Goal: Task Accomplishment & Management: Complete application form

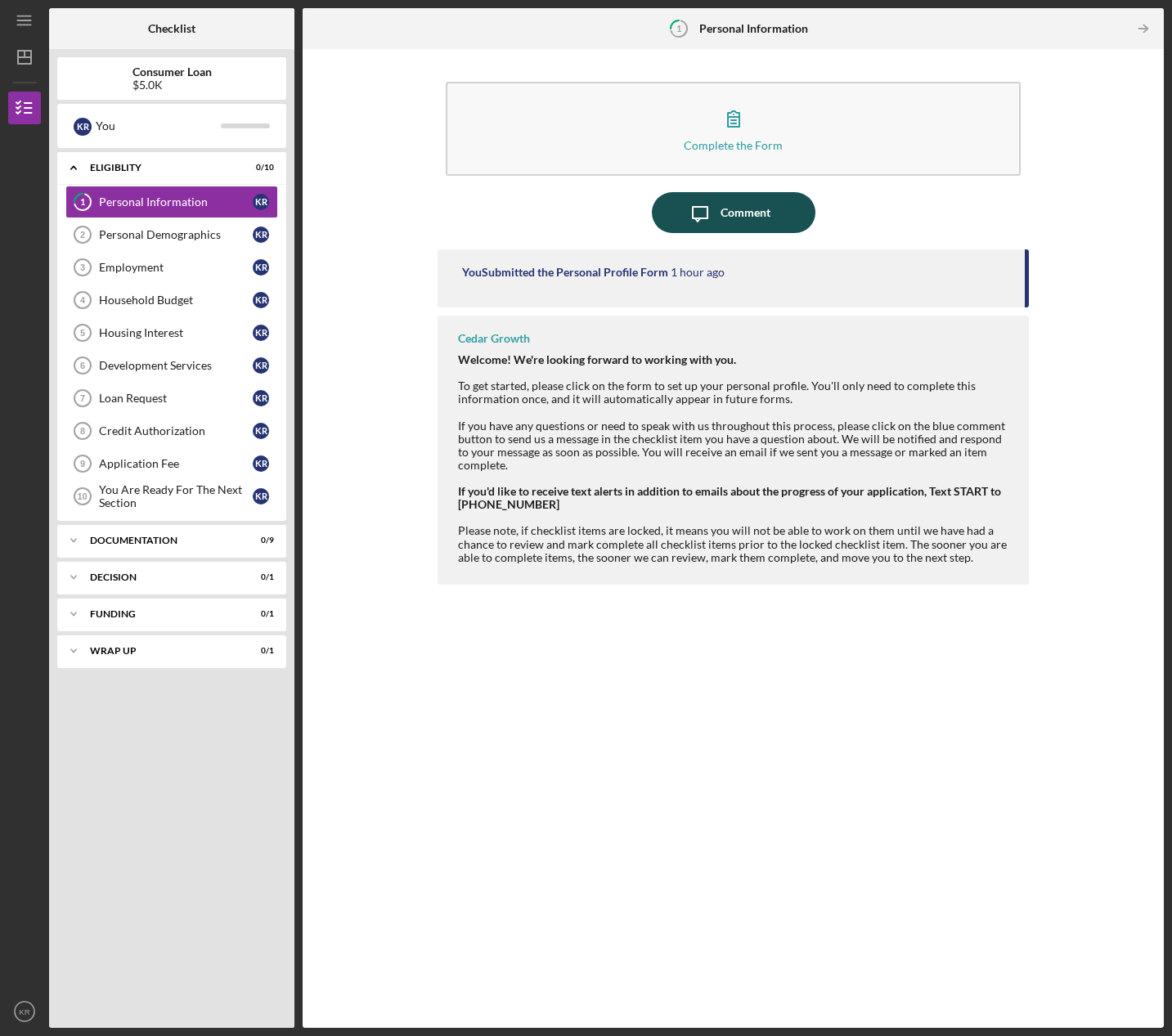
click at [767, 202] on div "Comment" at bounding box center [745, 213] width 50 height 41
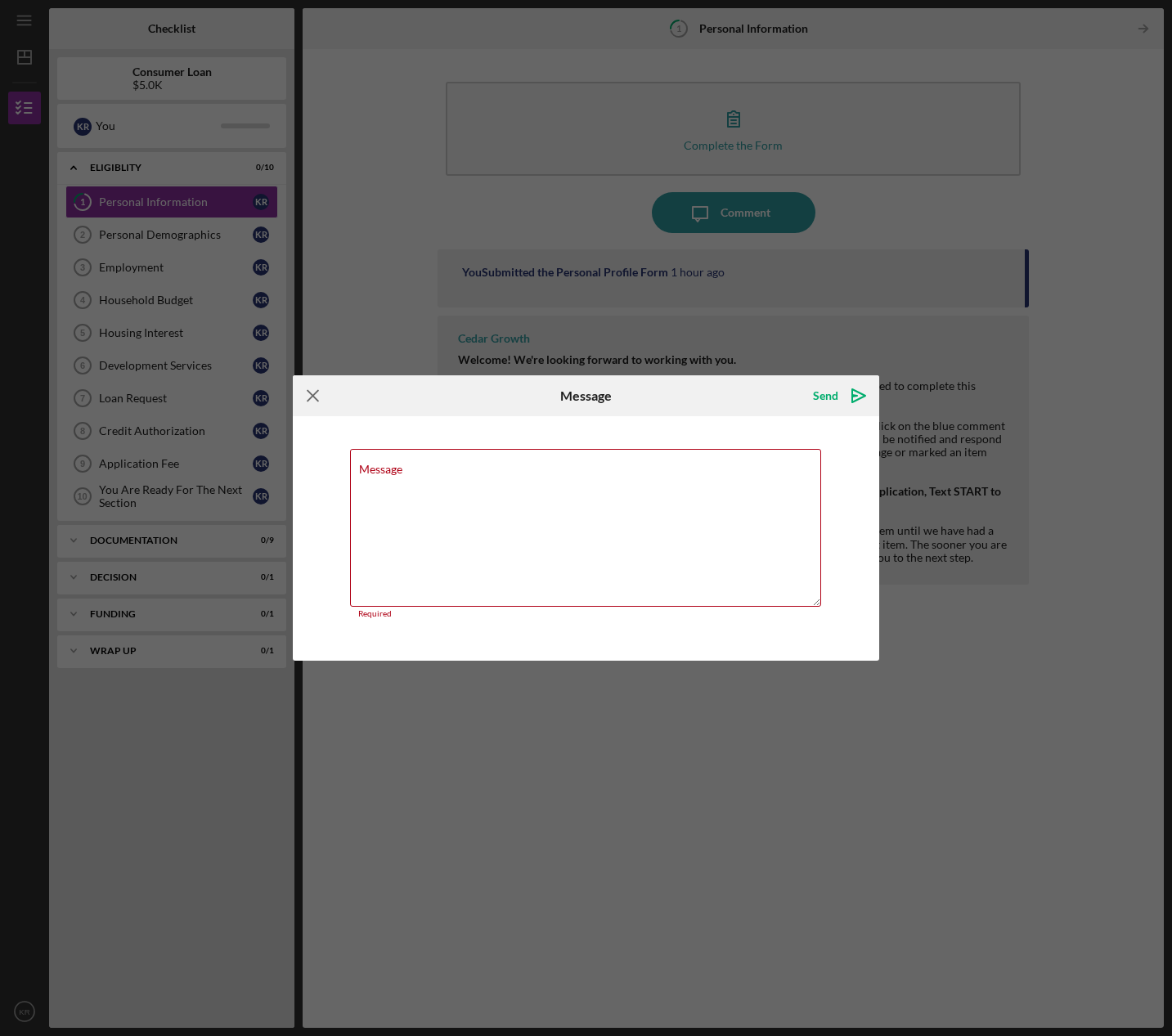
click at [301, 384] on icon "Icon/Menu Close" at bounding box center [313, 395] width 41 height 41
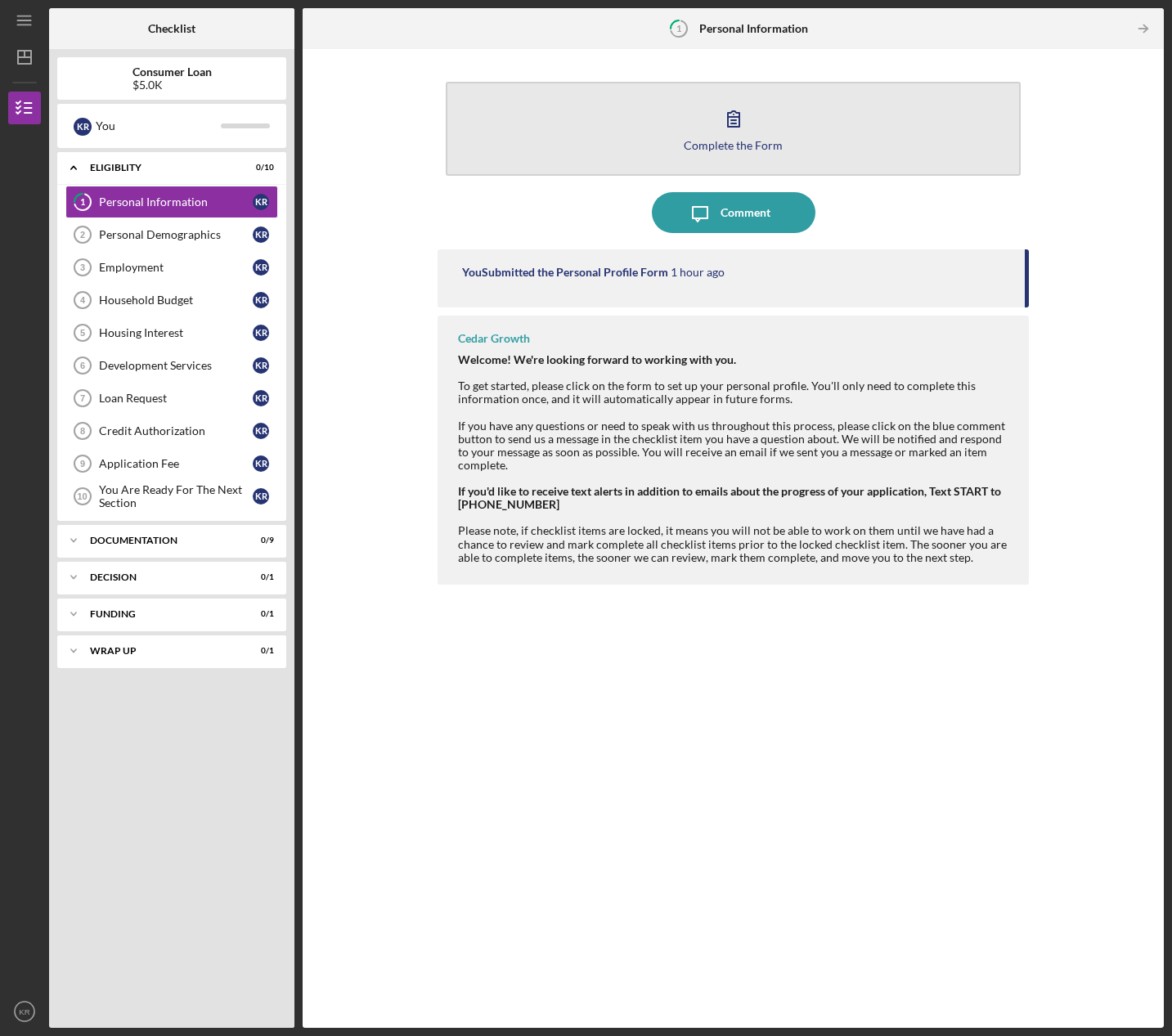
click at [753, 126] on icon "button" at bounding box center [733, 119] width 41 height 41
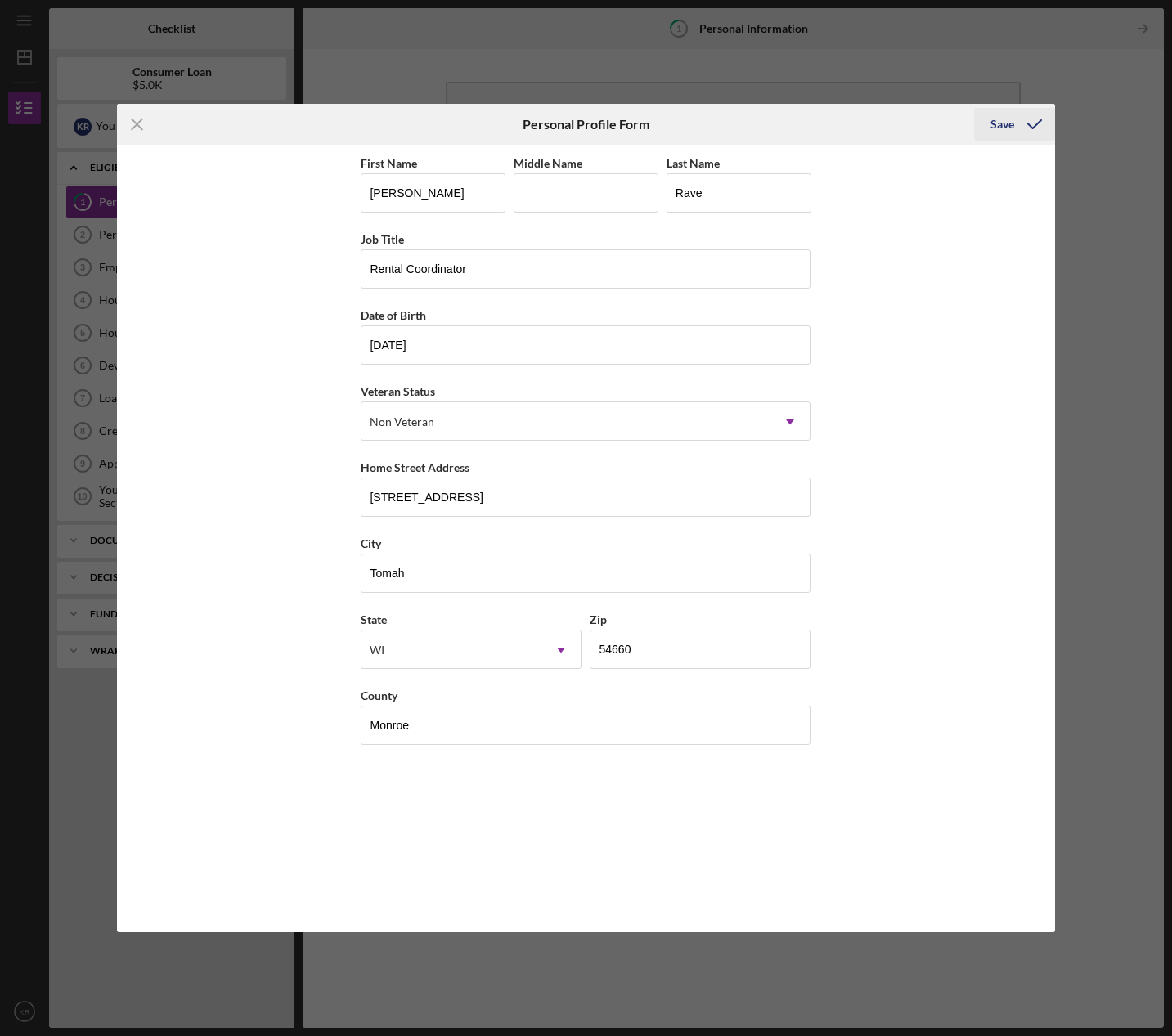
click at [991, 133] on div "Save" at bounding box center [1002, 124] width 24 height 33
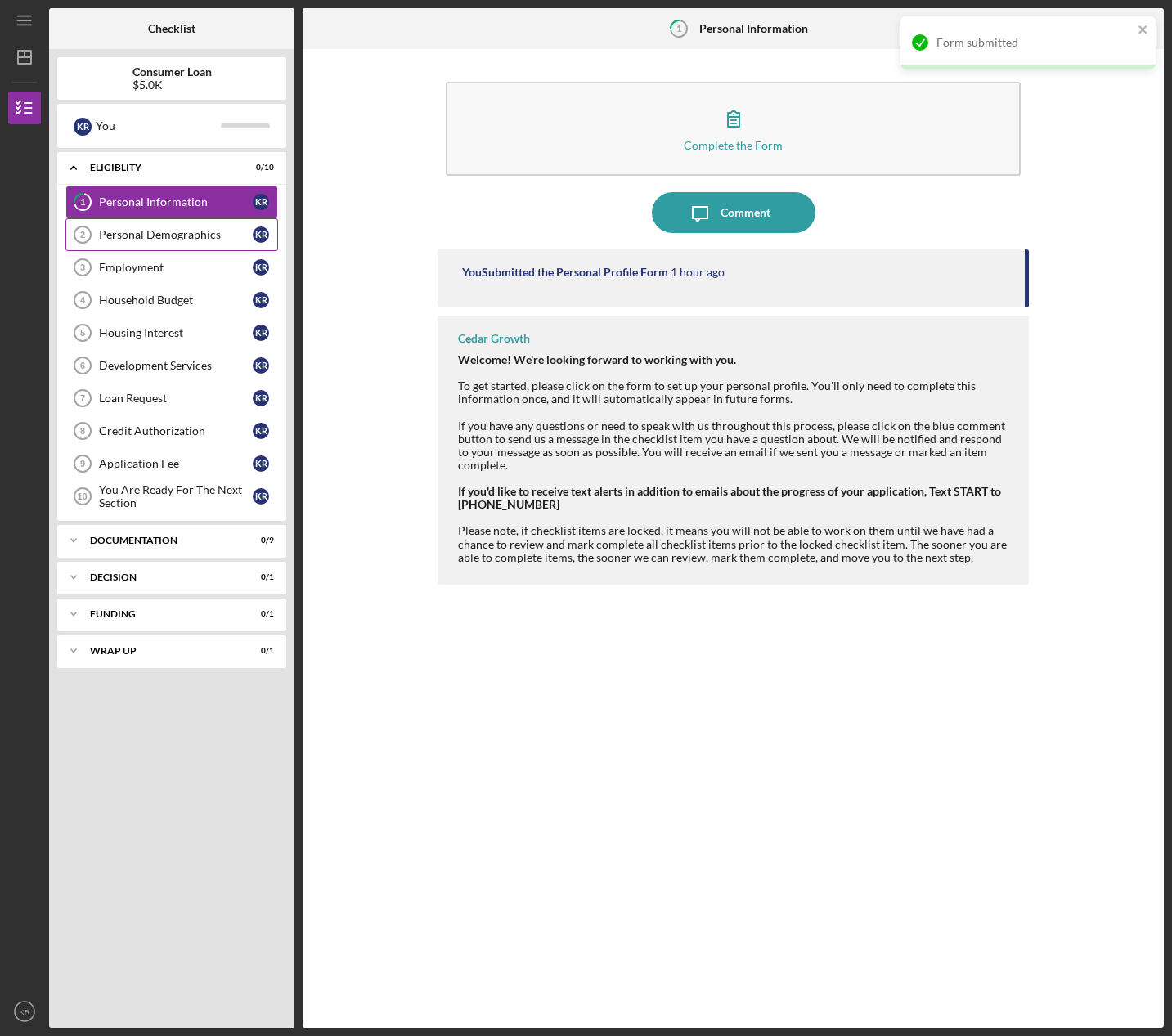
click at [195, 248] on link "Personal Demographics 2 Personal Demographics K R" at bounding box center [171, 234] width 213 height 33
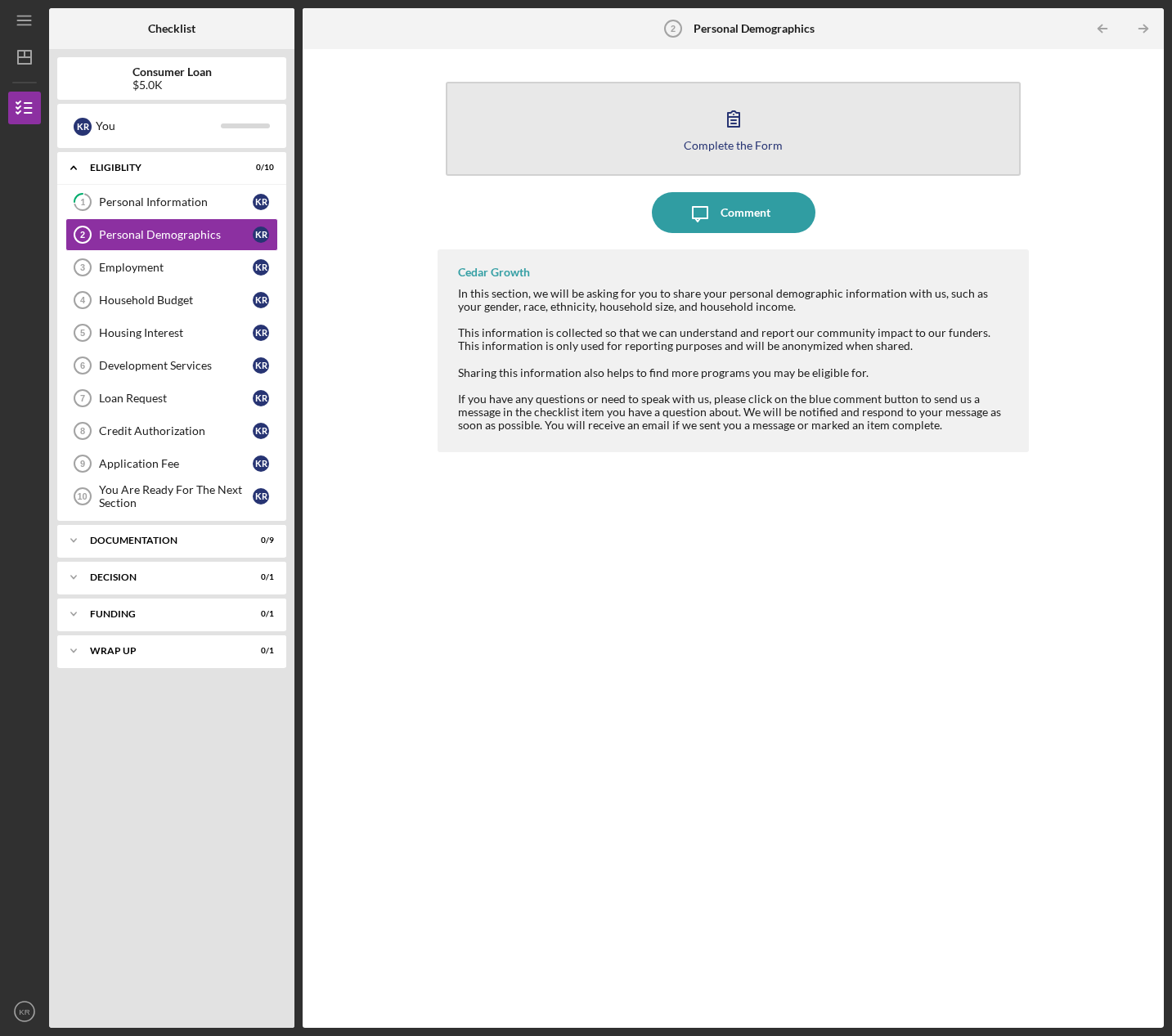
click at [739, 137] on icon "button" at bounding box center [733, 119] width 41 height 41
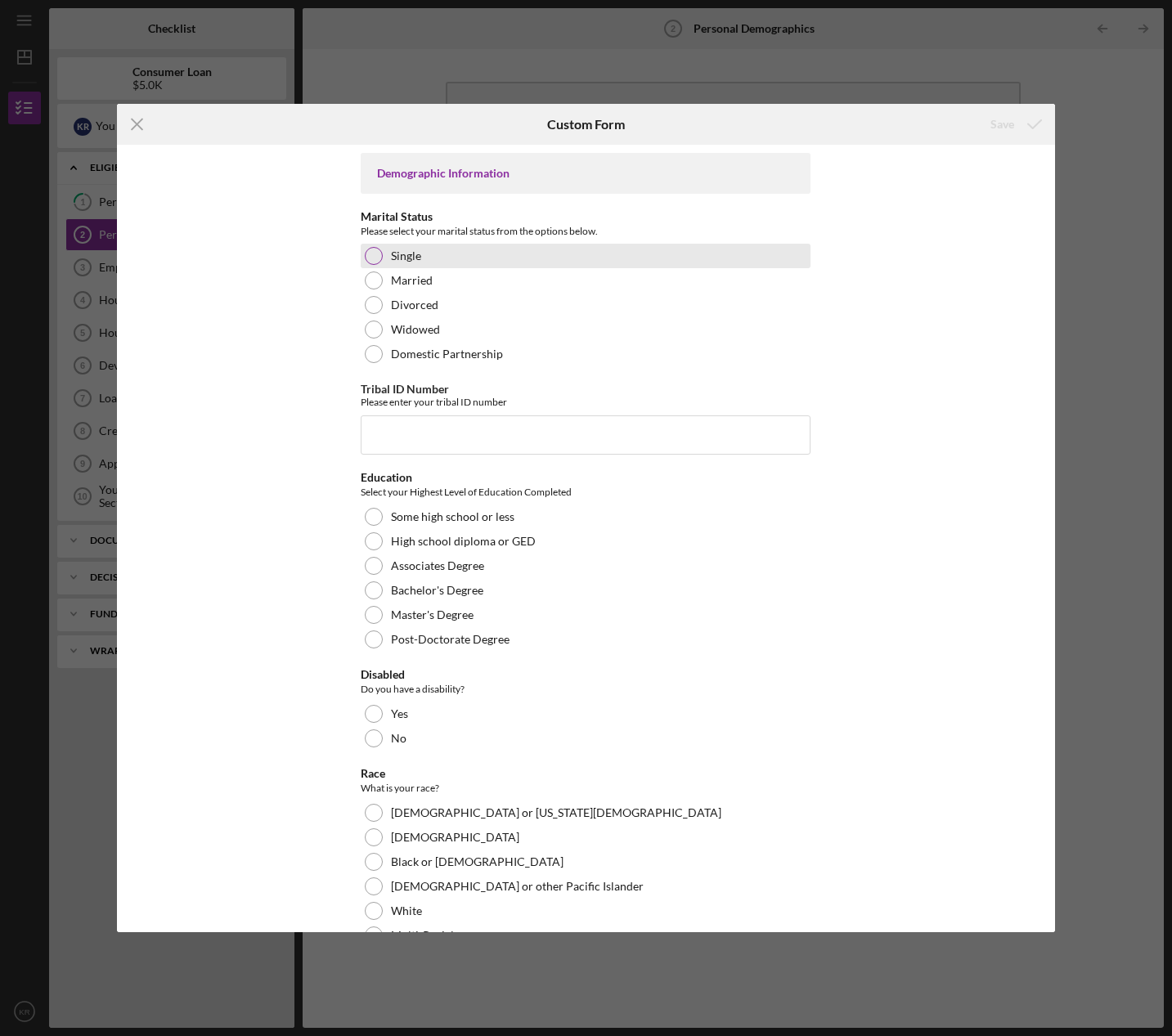
click at [406, 253] on label "Single" at bounding box center [407, 255] width 31 height 13
click at [463, 441] on input "Tribal ID Number" at bounding box center [586, 435] width 450 height 39
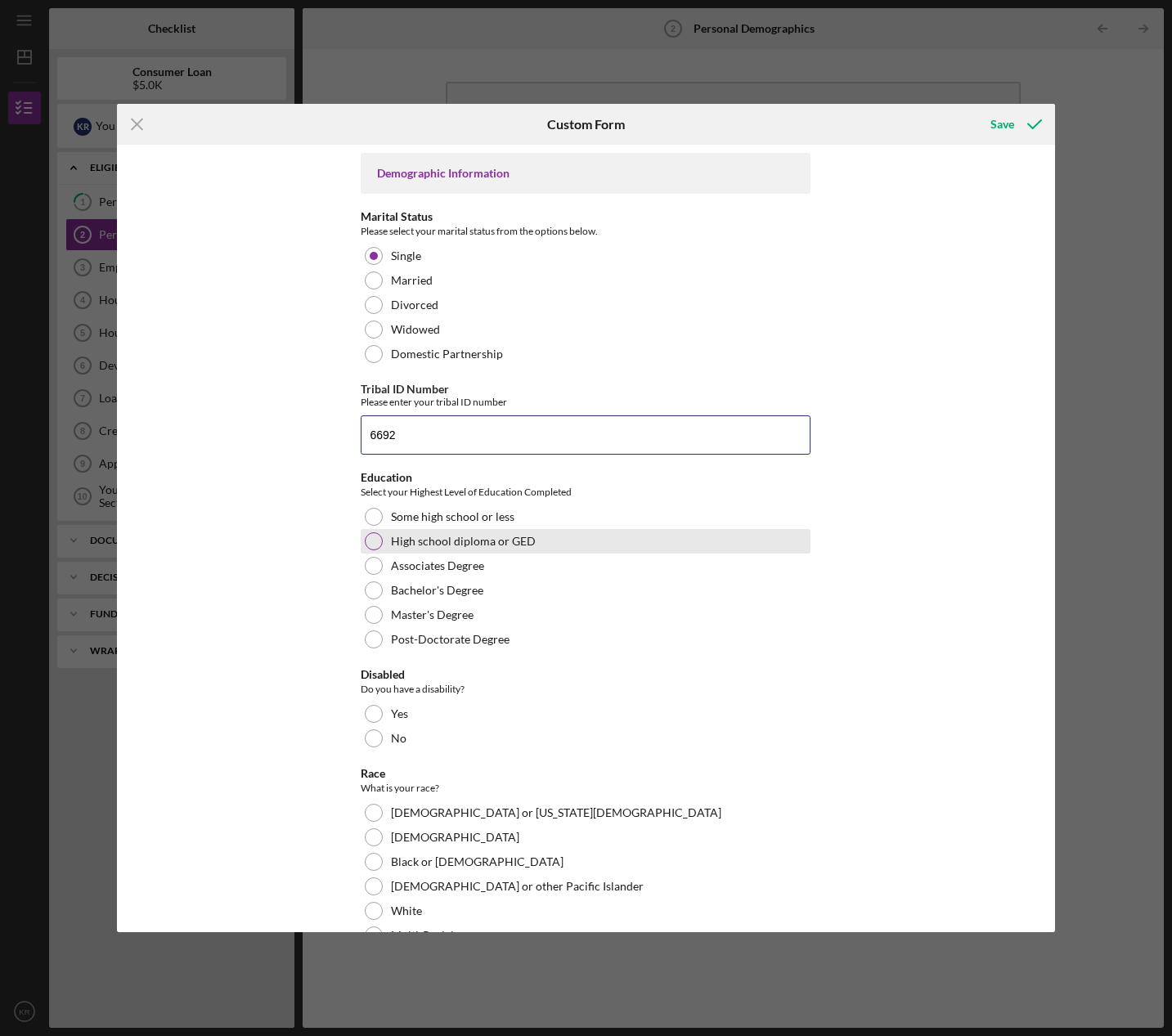
type input "6692"
click at [499, 547] on label "High school diploma or GED" at bounding box center [463, 540] width 145 height 13
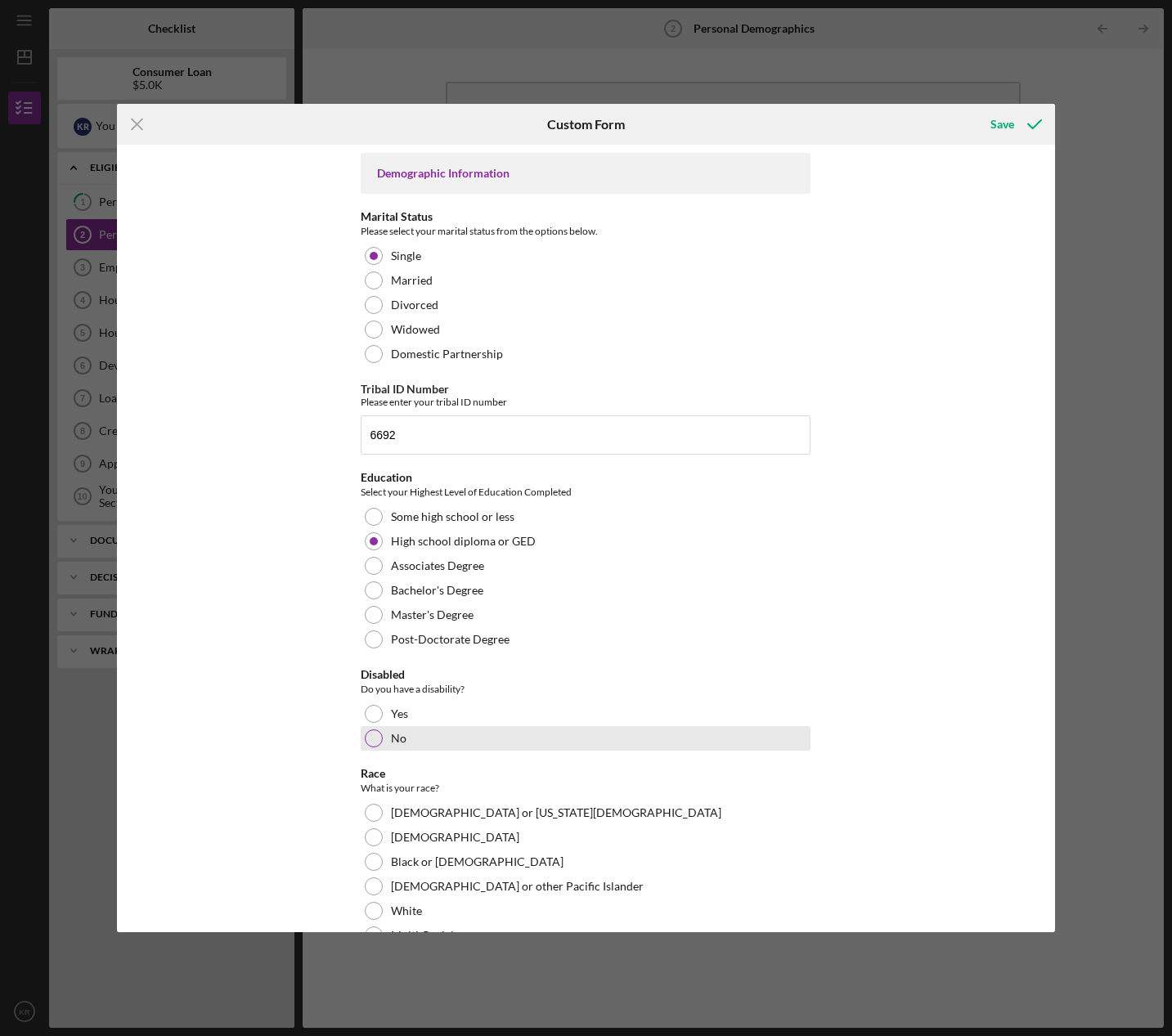
click at [434, 729] on div "No" at bounding box center [586, 738] width 450 height 25
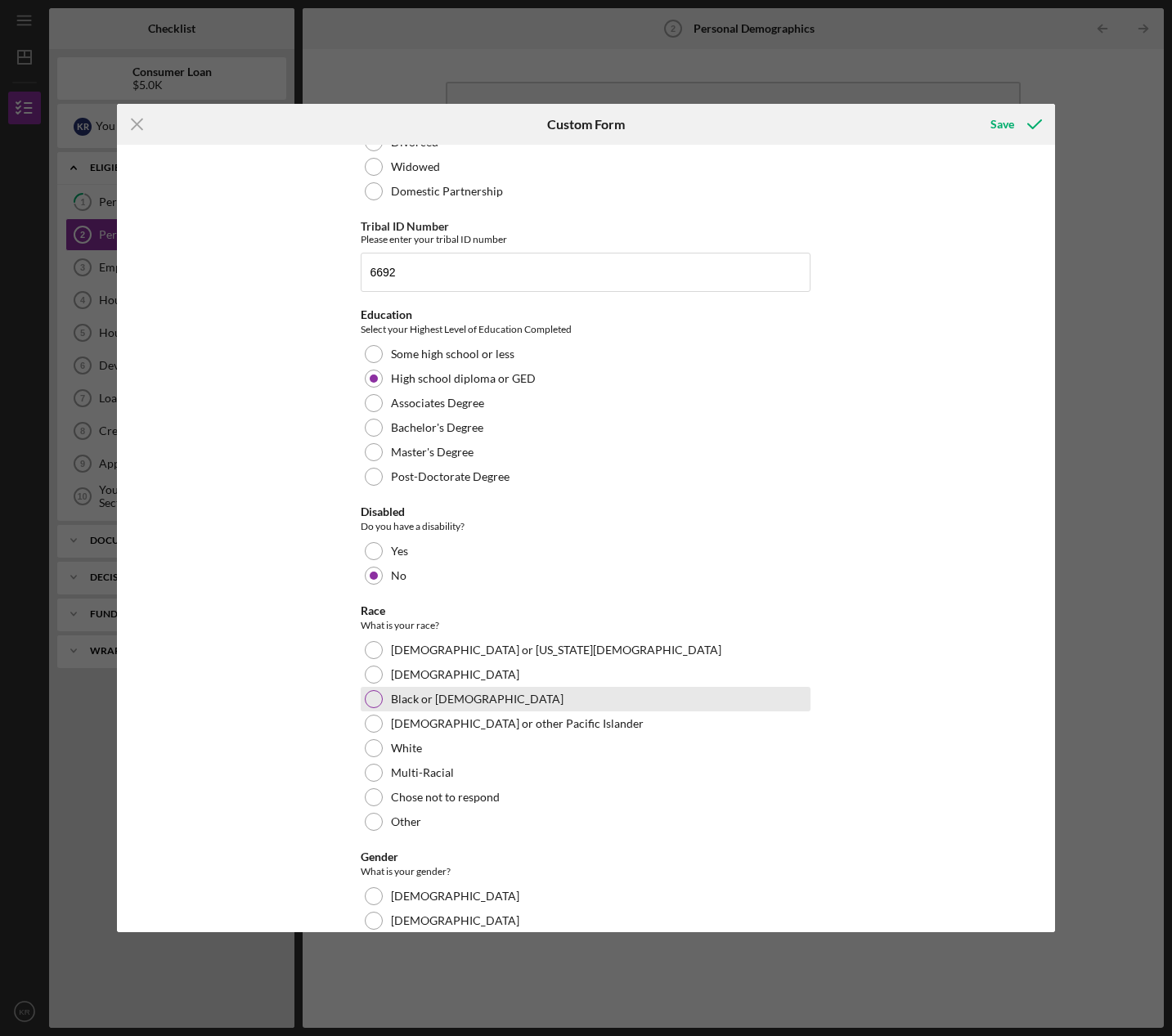
scroll to position [164, 0]
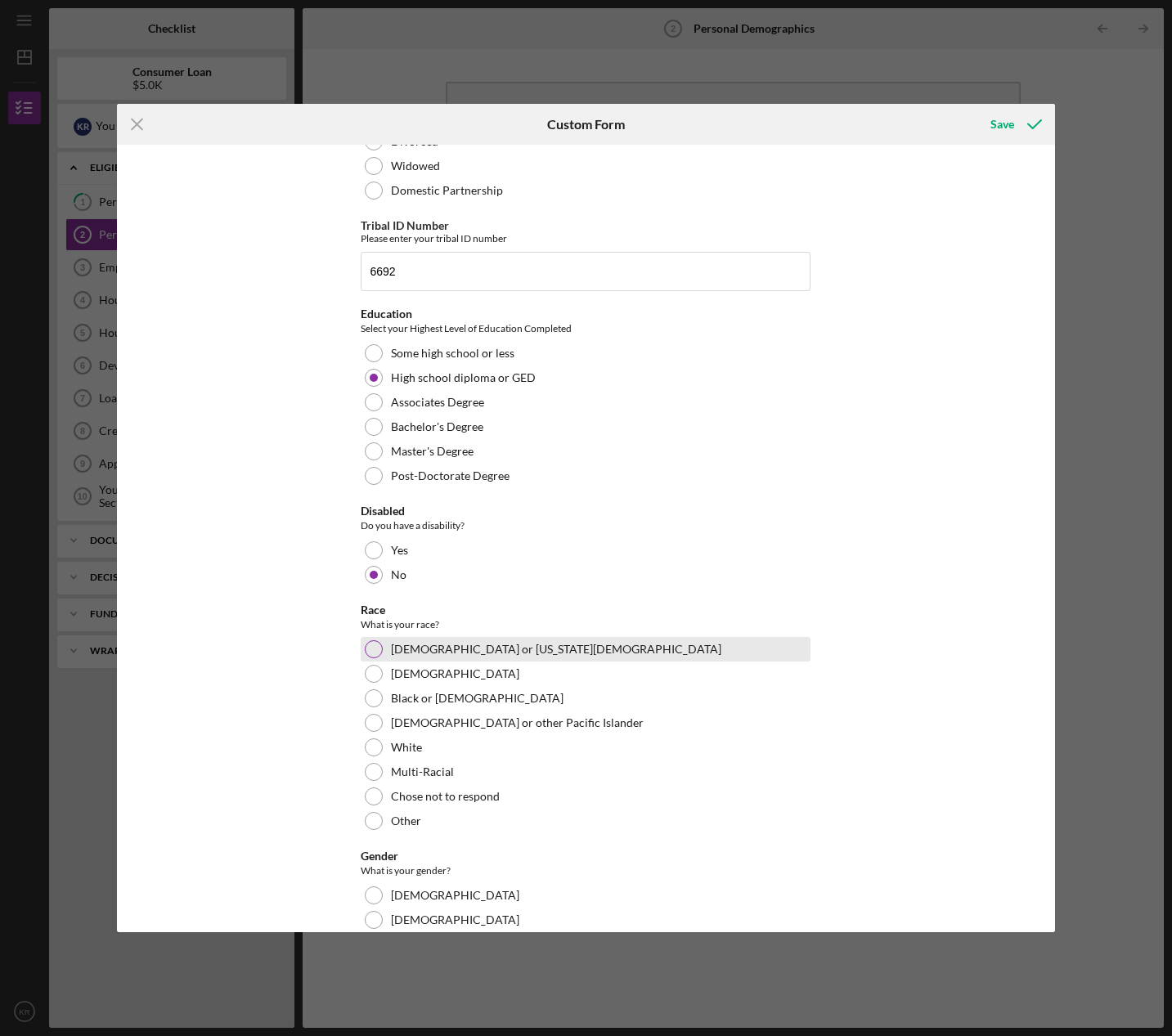
click at [520, 647] on label "[DEMOGRAPHIC_DATA] or [US_STATE][DEMOGRAPHIC_DATA]" at bounding box center [556, 649] width 330 height 13
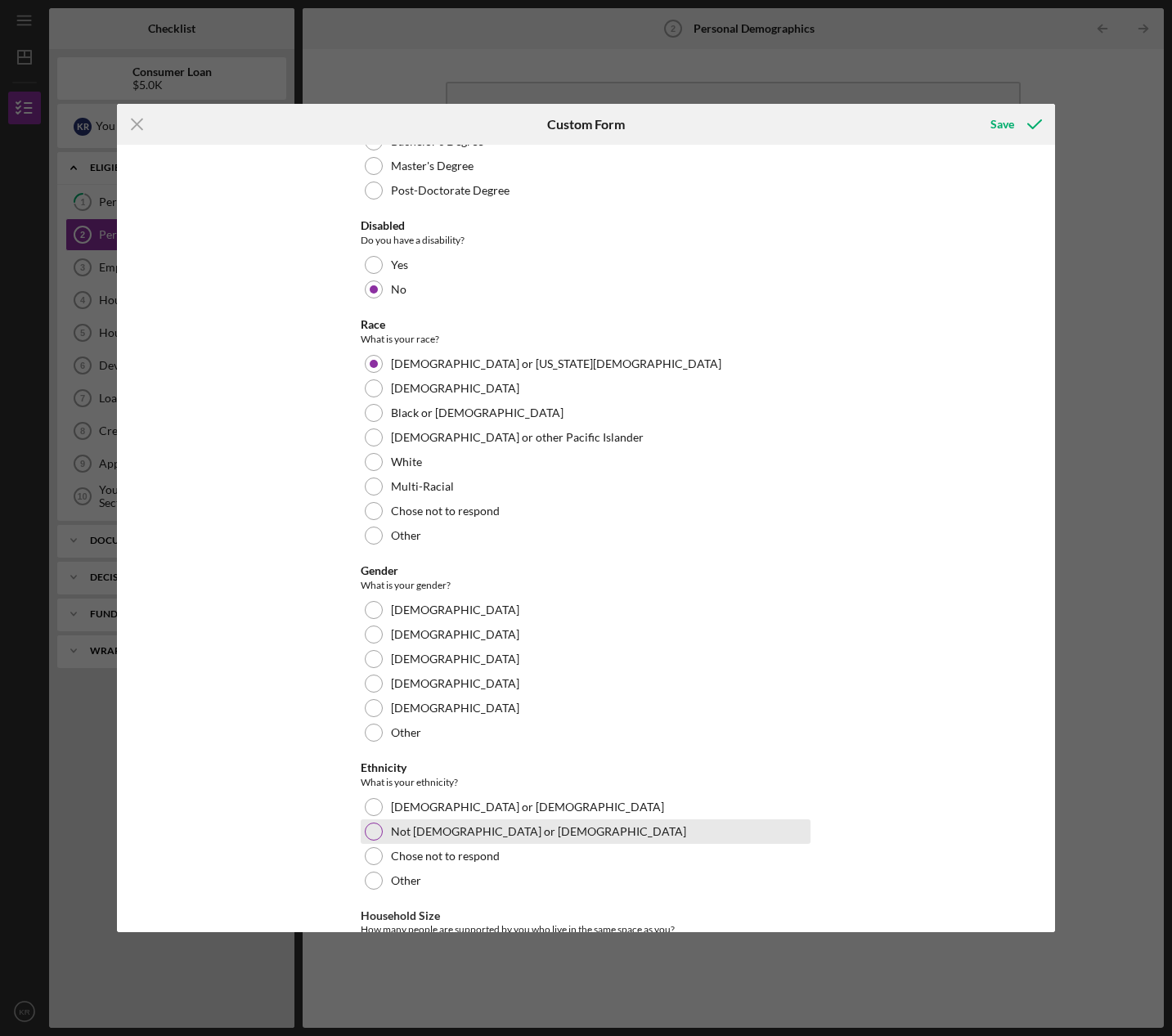
scroll to position [490, 0]
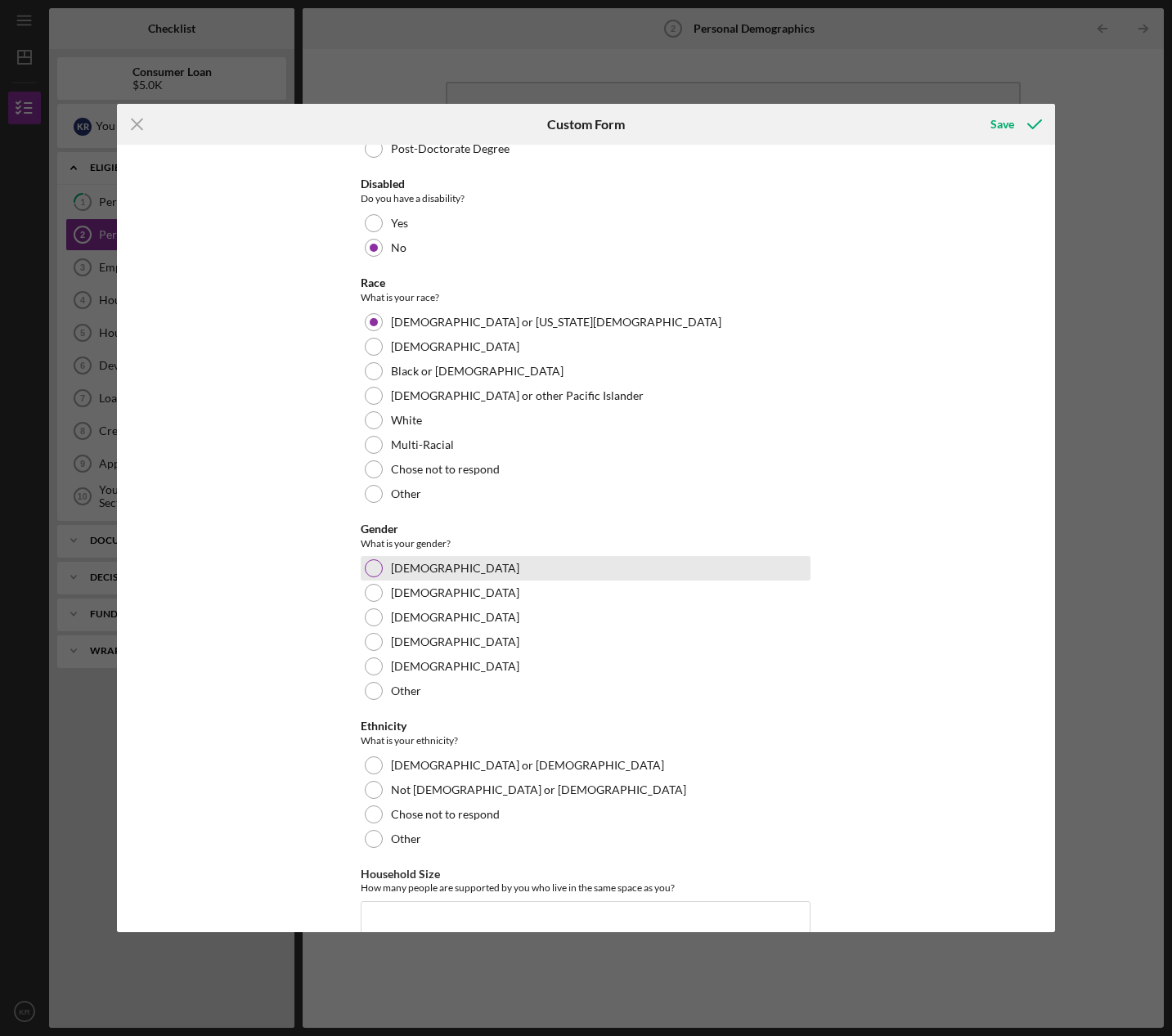
click at [400, 569] on label "[DEMOGRAPHIC_DATA]" at bounding box center [455, 568] width 128 height 13
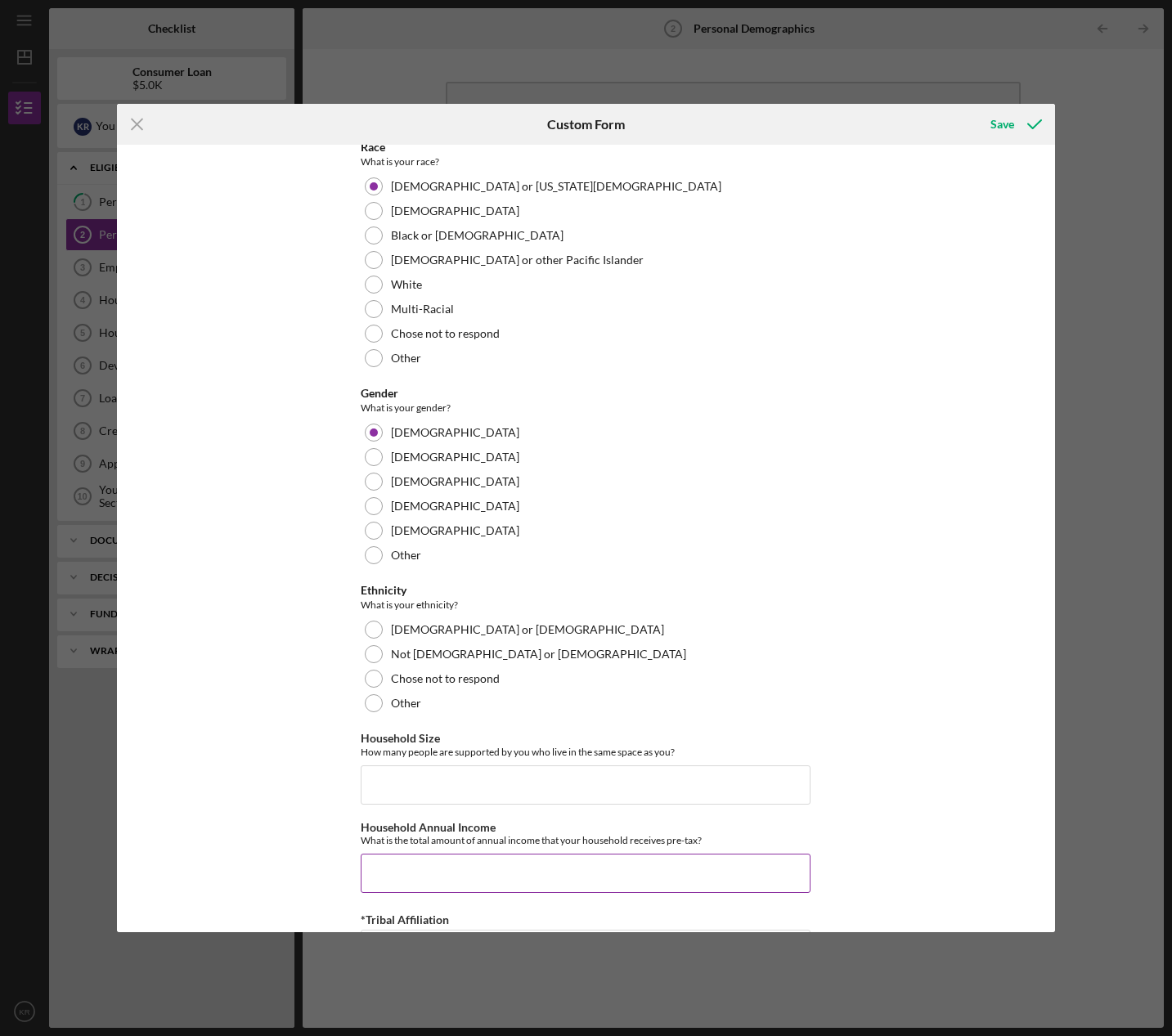
scroll to position [654, 0]
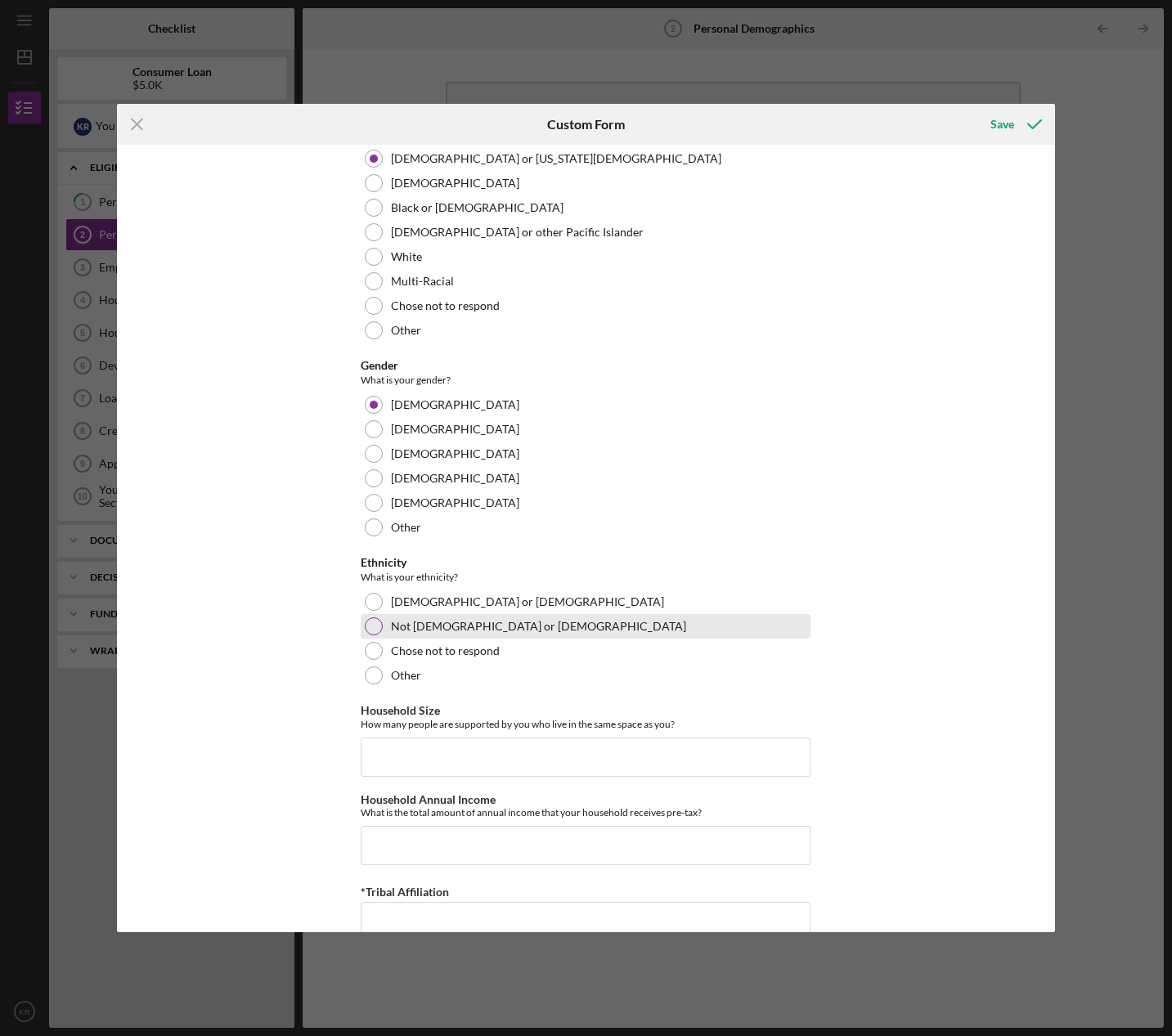
click at [477, 634] on div "Not [DEMOGRAPHIC_DATA] or [DEMOGRAPHIC_DATA]" at bounding box center [586, 626] width 450 height 25
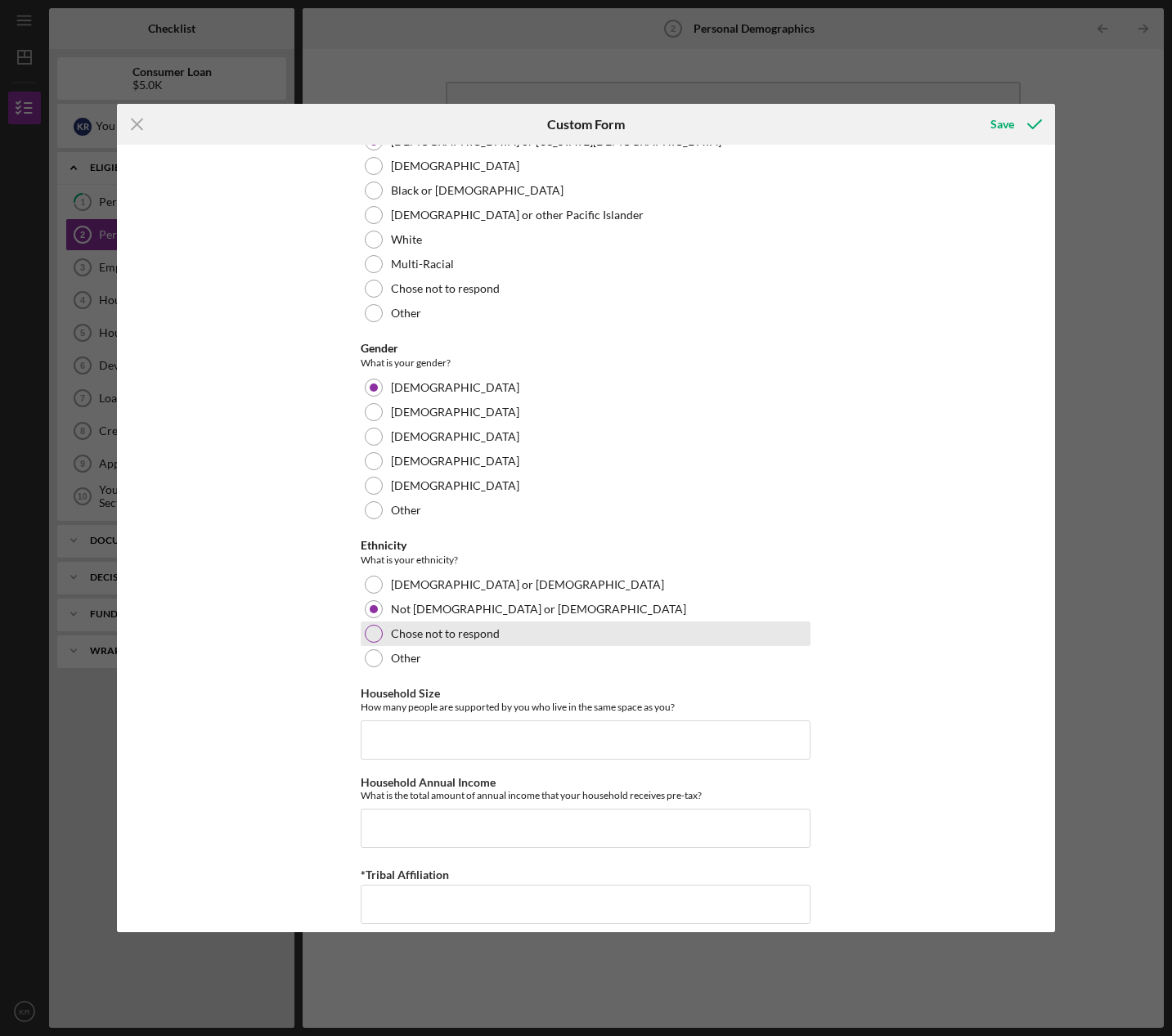
scroll to position [687, 0]
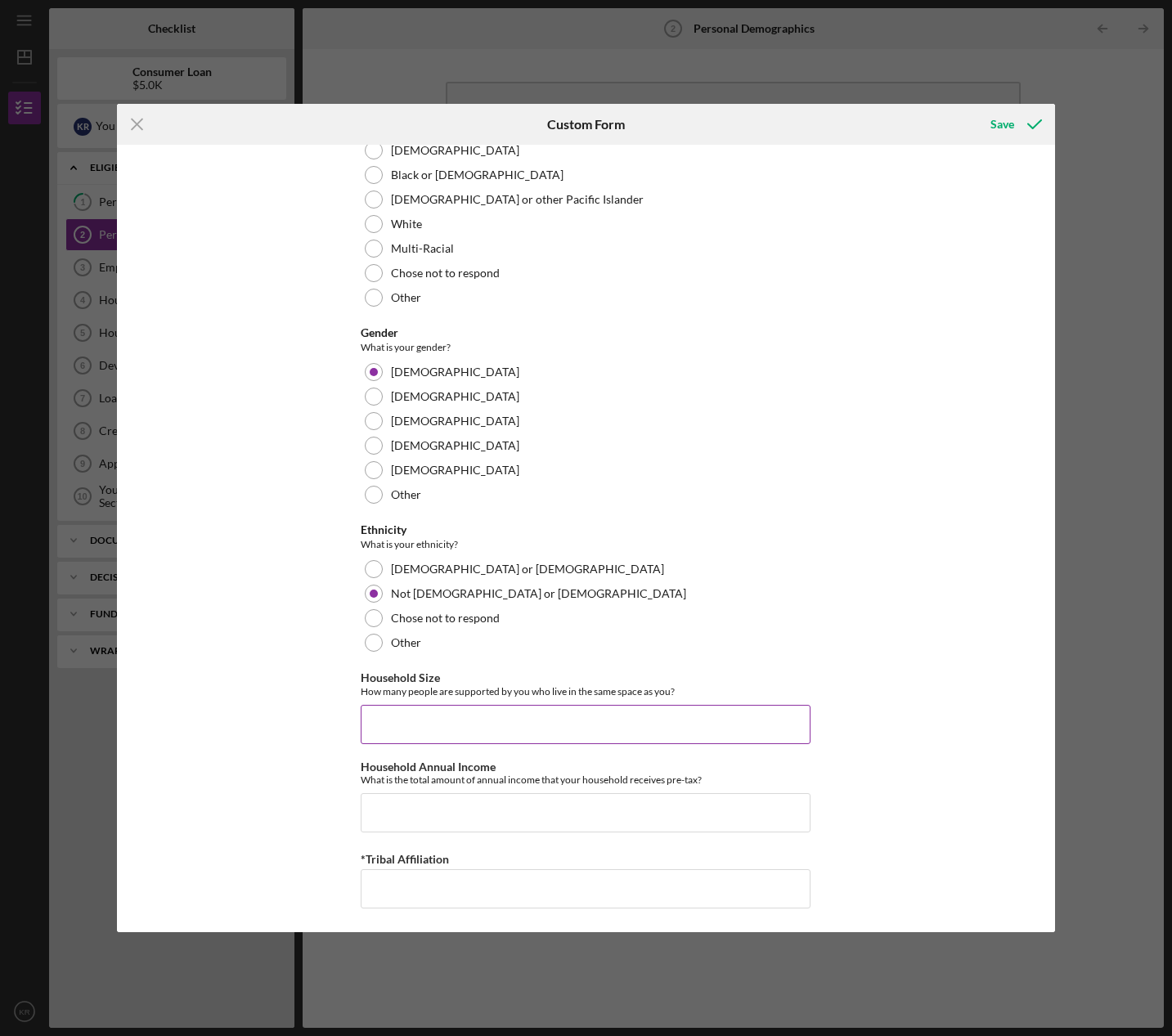
click at [493, 714] on input "Household Size" at bounding box center [586, 725] width 450 height 39
type input "3"
click at [392, 793] on input "Household Annual Income" at bounding box center [586, 813] width 450 height 39
click at [502, 888] on input "*Tribal Affiliation" at bounding box center [586, 889] width 450 height 39
type input "Ho-Chunk"
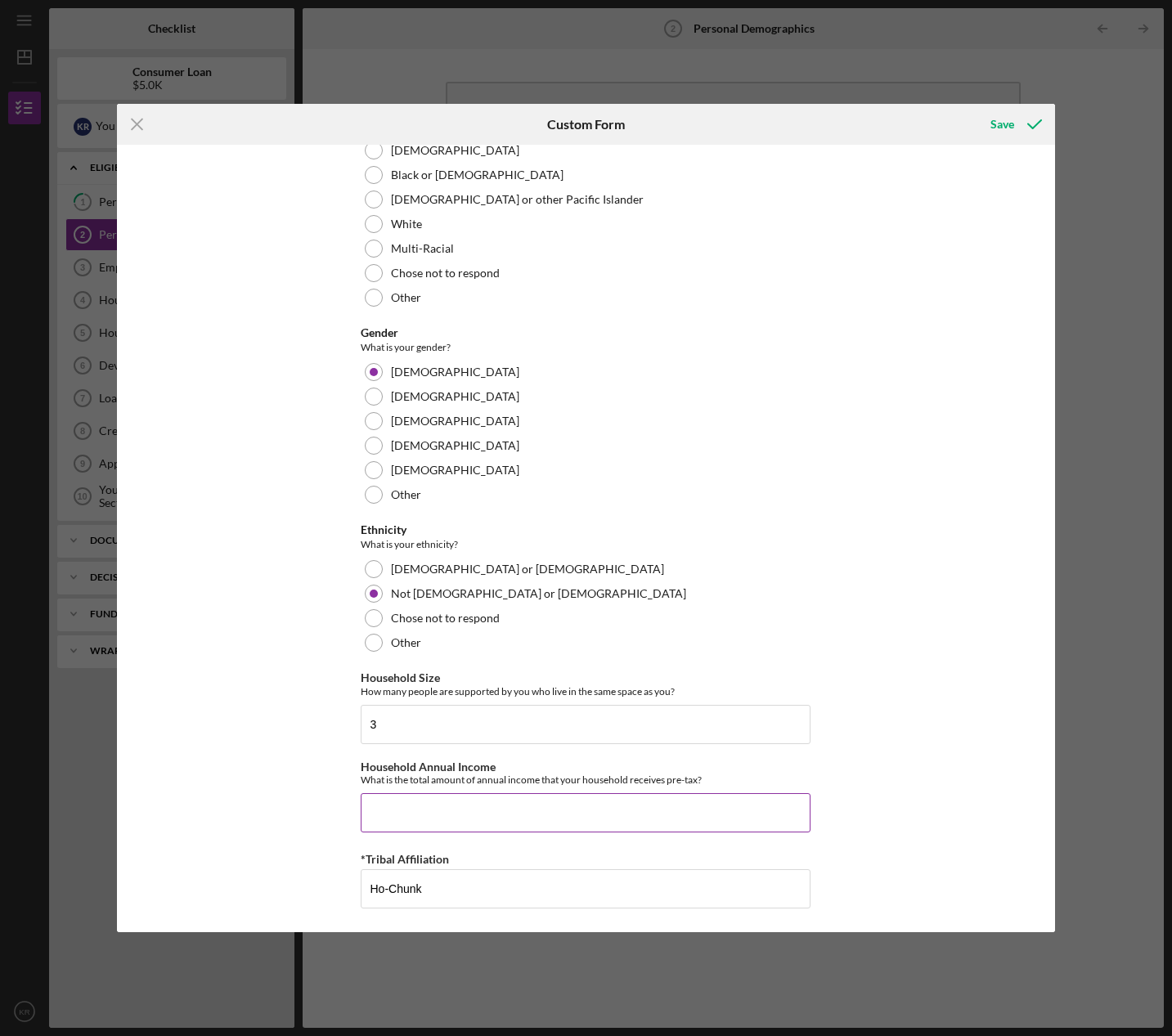
click at [460, 807] on input "Household Annual Income" at bounding box center [586, 813] width 450 height 39
type input "$32,025"
click at [997, 127] on div "Save" at bounding box center [1002, 124] width 24 height 33
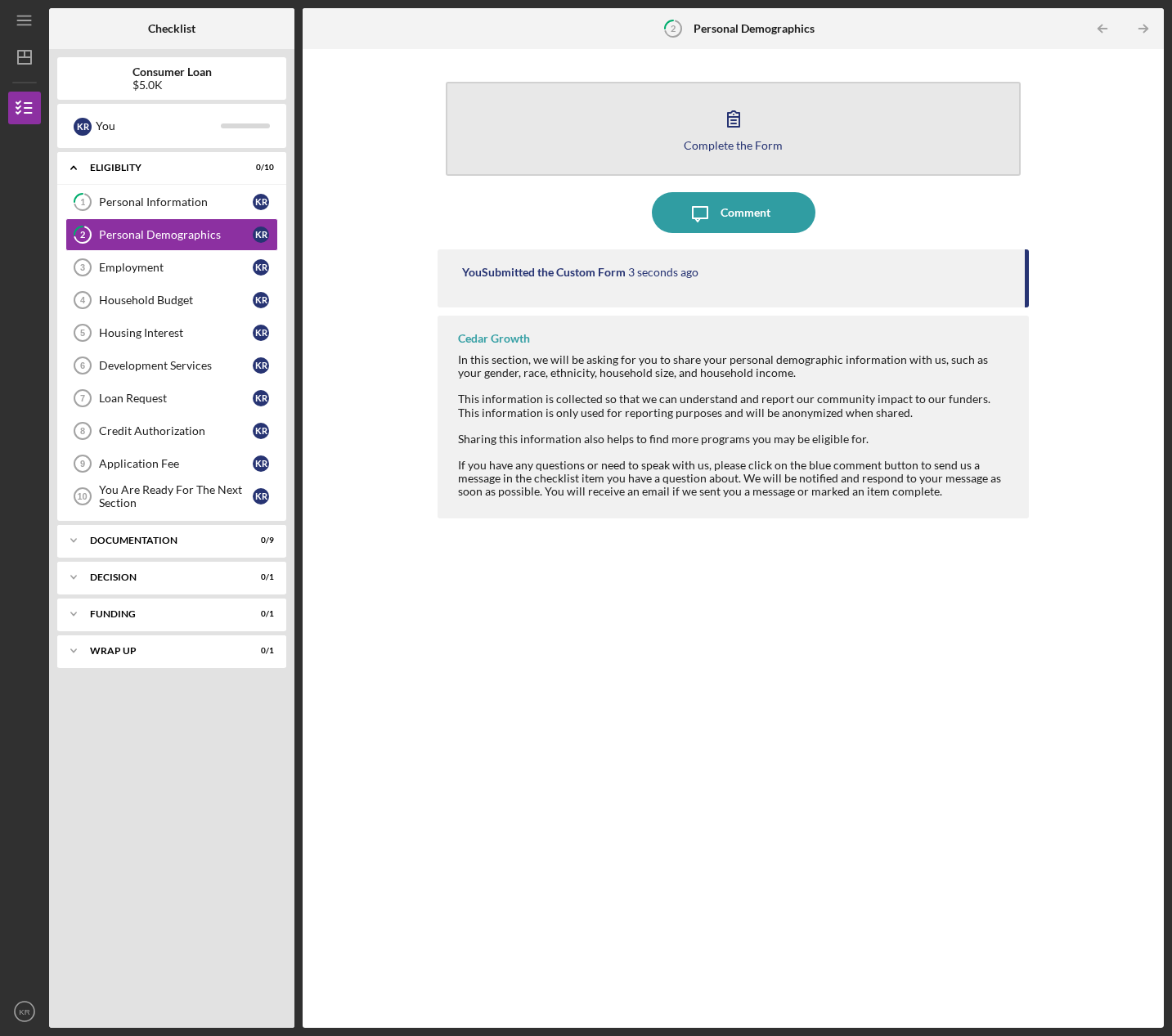
click at [883, 133] on button "Complete the Form Form" at bounding box center [733, 128] width 575 height 94
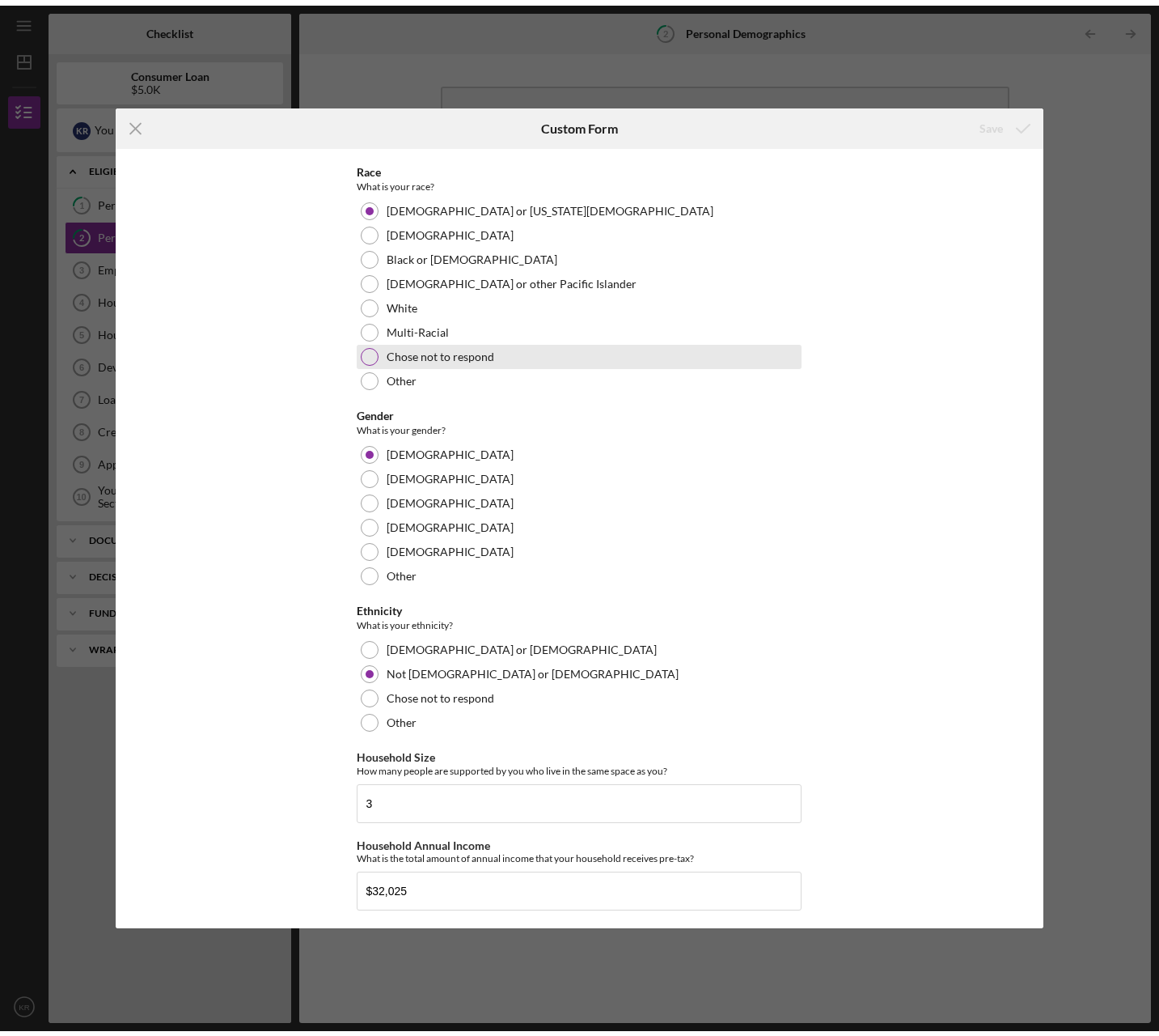
scroll to position [680, 0]
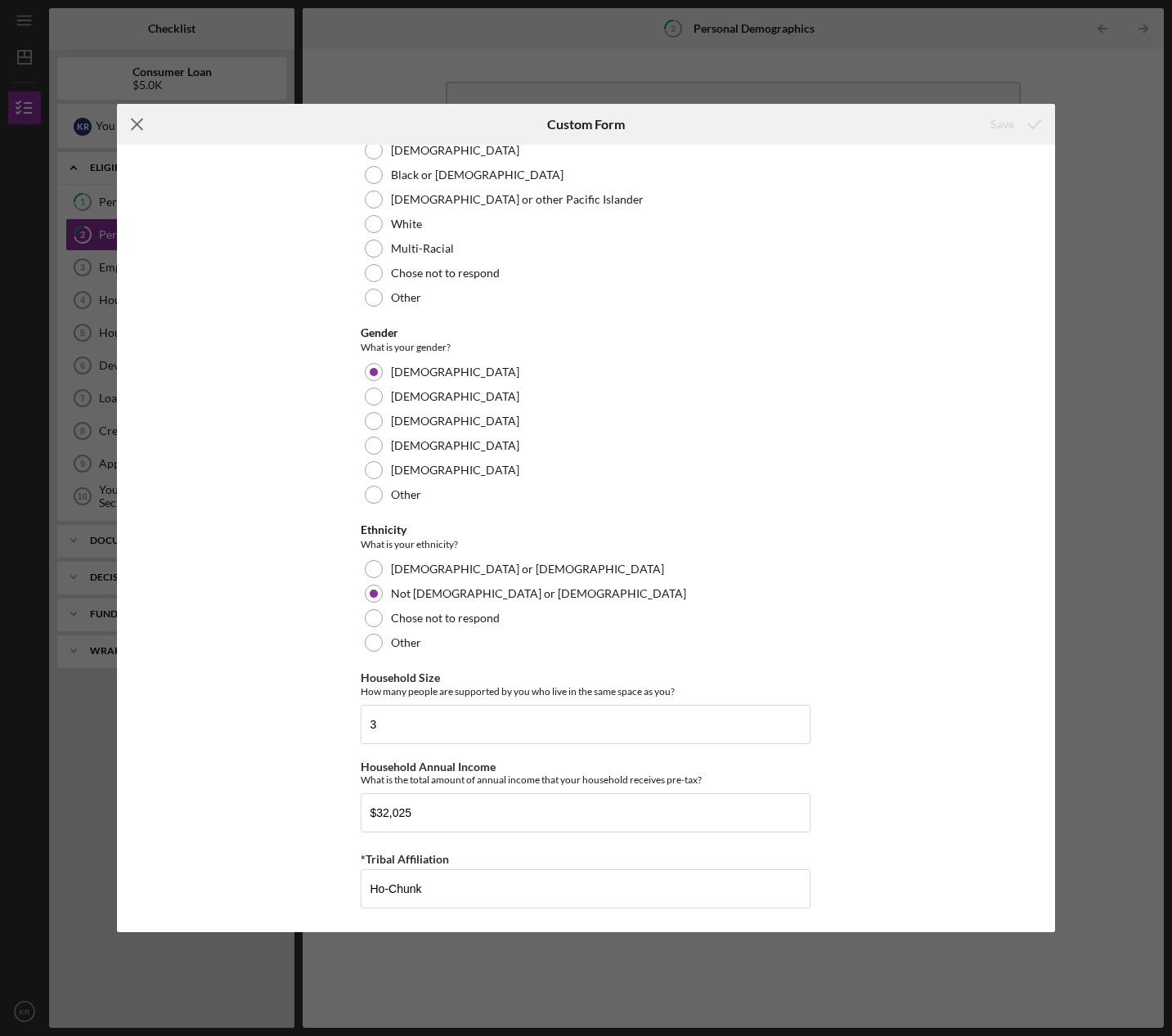
click at [135, 116] on icon "Icon/Menu Close" at bounding box center [137, 124] width 41 height 41
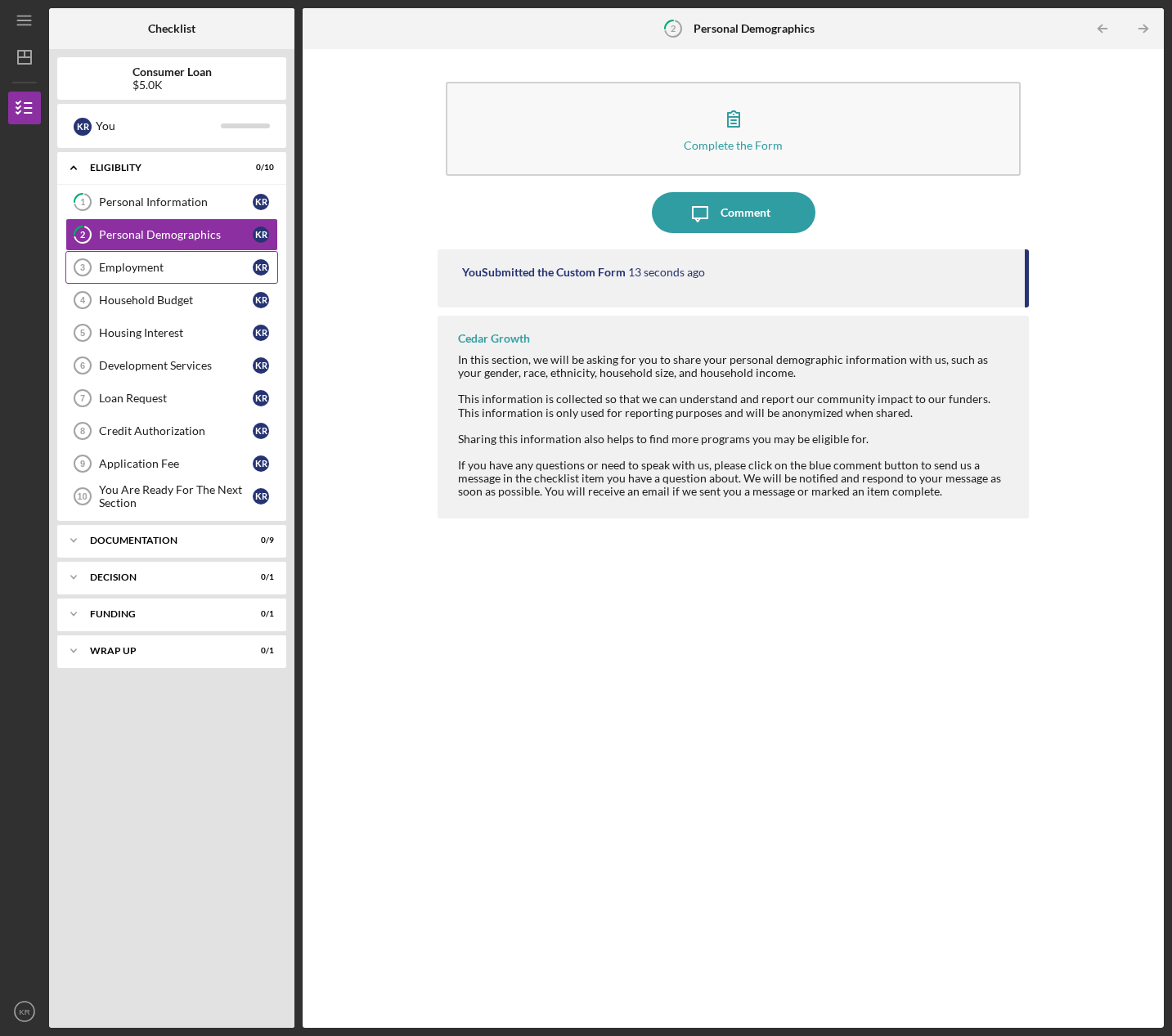
click at [121, 259] on link "Employment 3 Employment K R" at bounding box center [171, 267] width 213 height 33
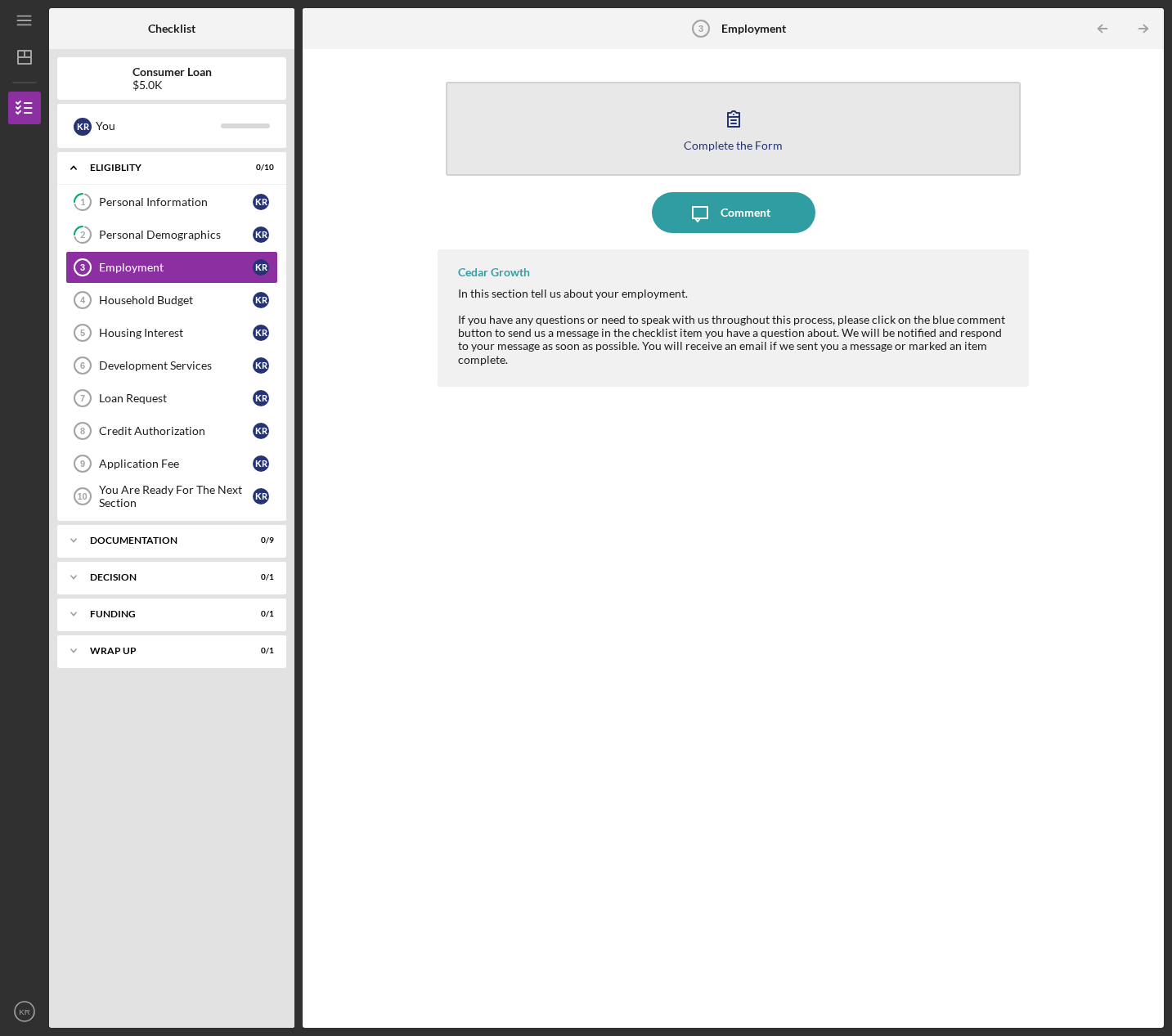
click at [798, 127] on button "Complete the Form Form" at bounding box center [733, 128] width 575 height 94
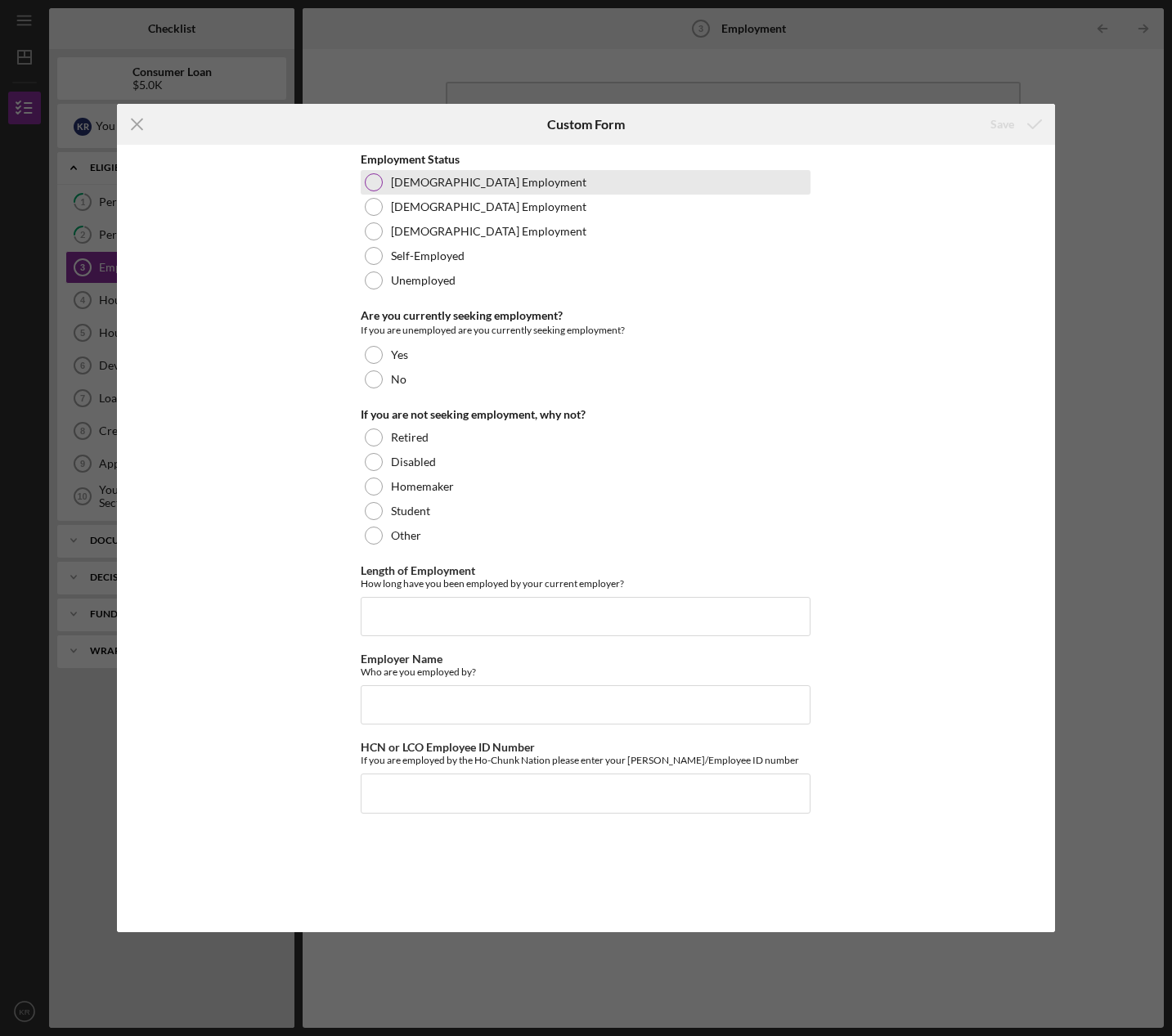
click at [492, 182] on label "[DEMOGRAPHIC_DATA] Employment" at bounding box center [489, 182] width 195 height 13
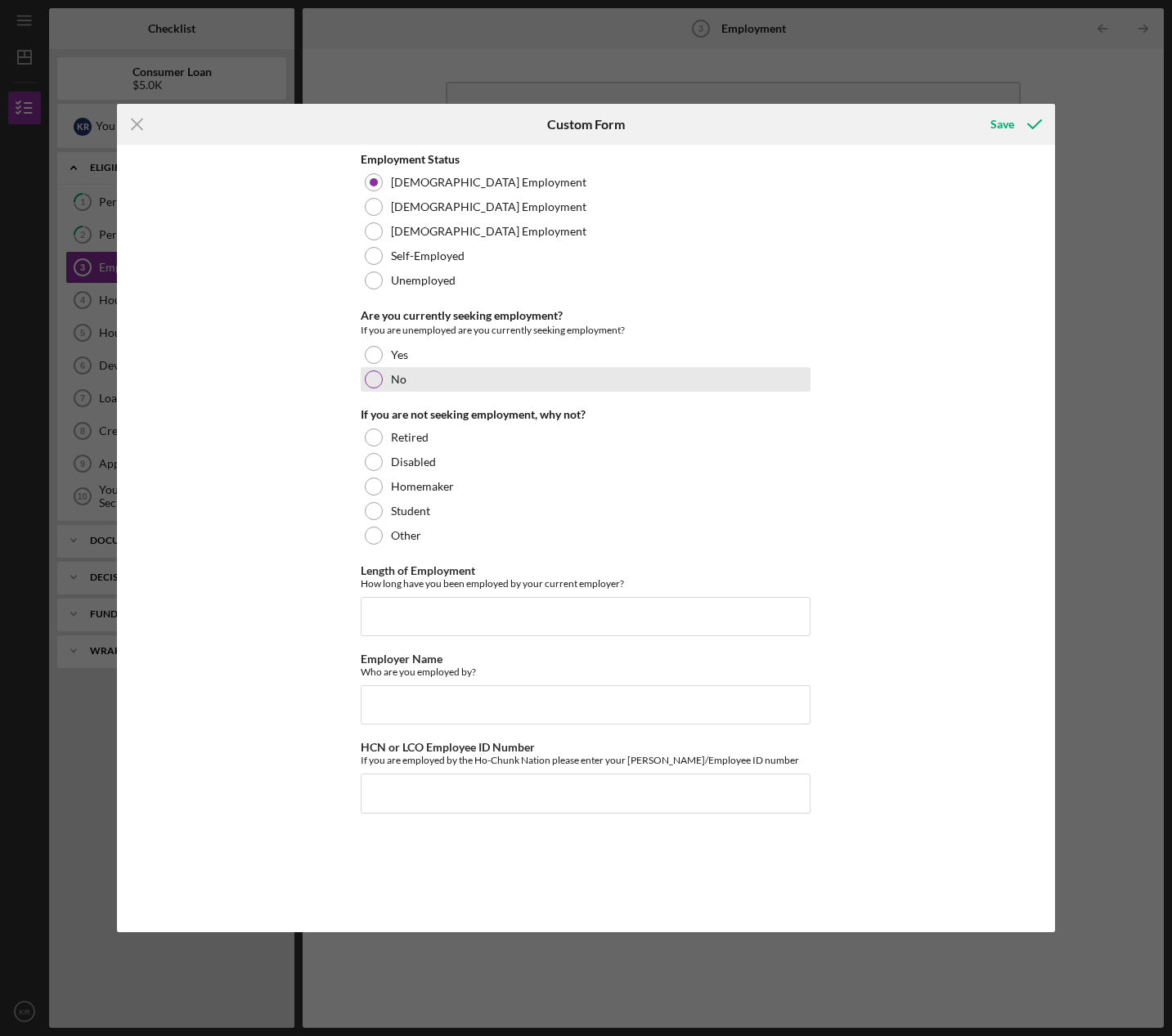
click at [527, 372] on div "No" at bounding box center [586, 379] width 450 height 25
drag, startPoint x: 524, startPoint y: 608, endPoint x: 541, endPoint y: 607, distance: 17.0
click at [519, 608] on input "Length of Employment" at bounding box center [586, 617] width 450 height 39
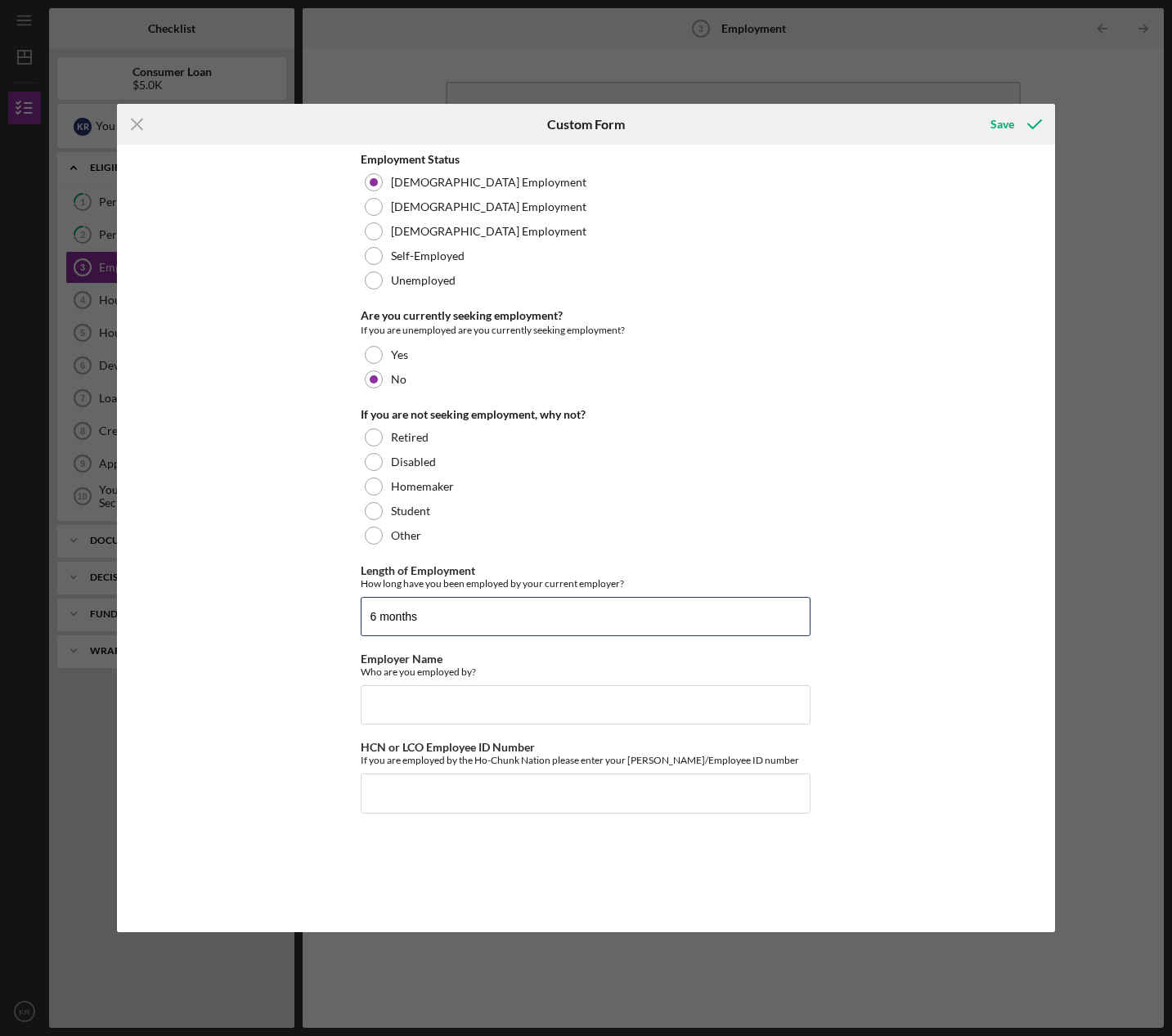
type input "6 months"
click at [478, 708] on input "Employer Name" at bounding box center [586, 705] width 450 height 39
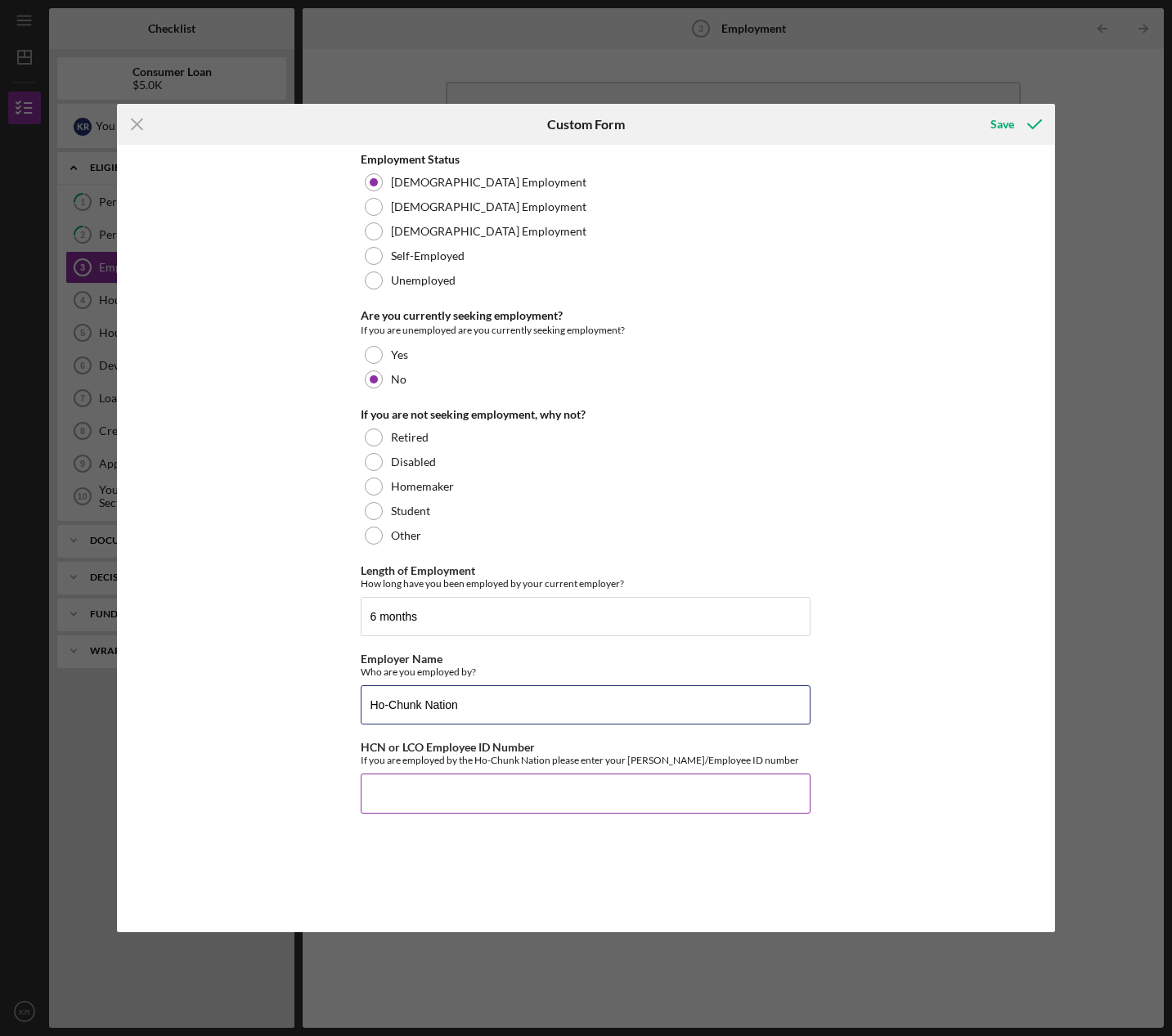
type input "Ho-Chunk Nation"
click at [564, 800] on input "HCN or LCO Employee ID Number" at bounding box center [586, 793] width 450 height 39
type input "20480"
click at [1023, 114] on icon "submit" at bounding box center [1035, 124] width 41 height 41
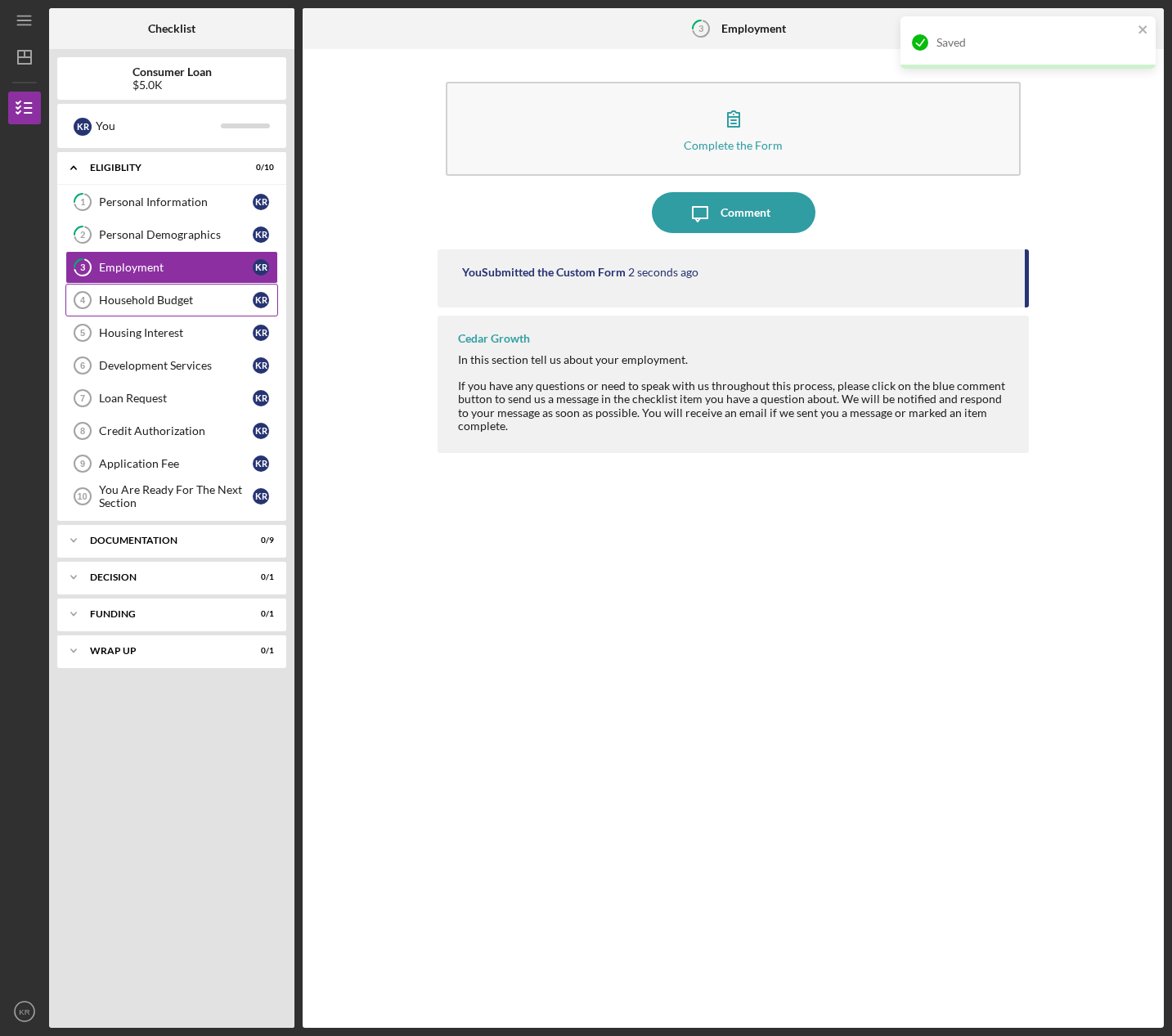
click at [131, 301] on div "Household Budget" at bounding box center [176, 300] width 154 height 13
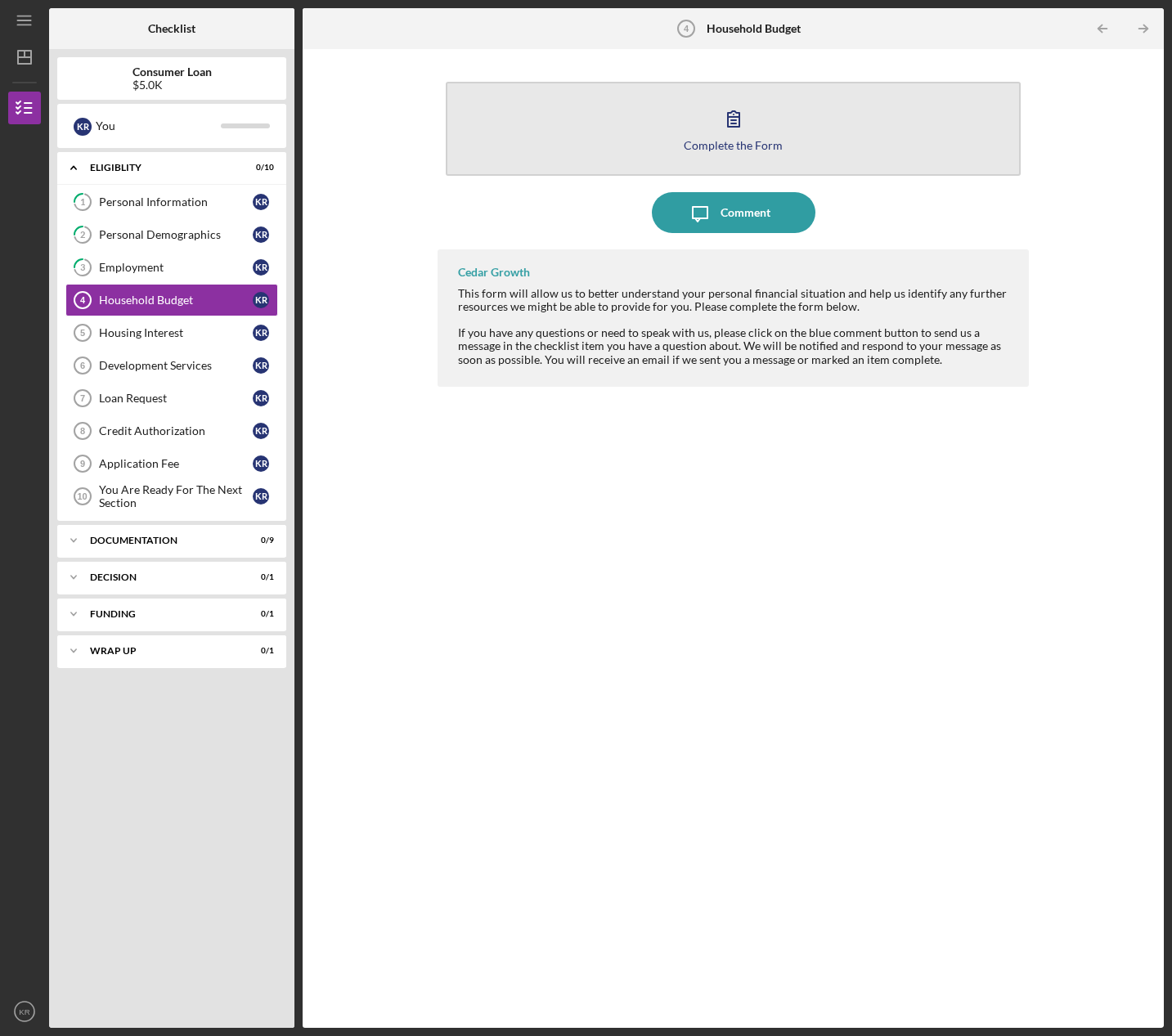
click at [754, 111] on button "Complete the Form Form" at bounding box center [733, 128] width 575 height 94
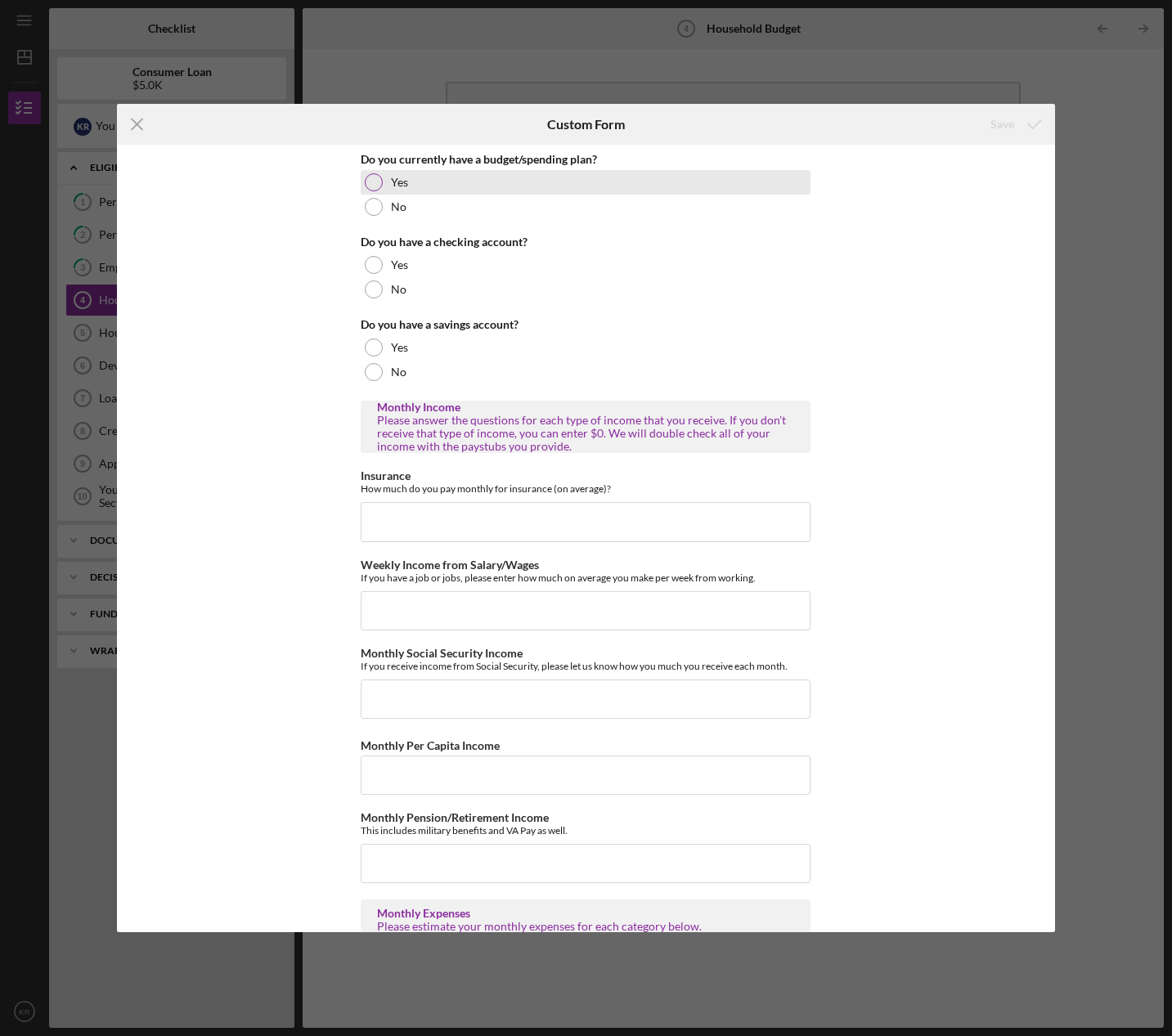
click at [473, 182] on div "Yes" at bounding box center [586, 182] width 450 height 25
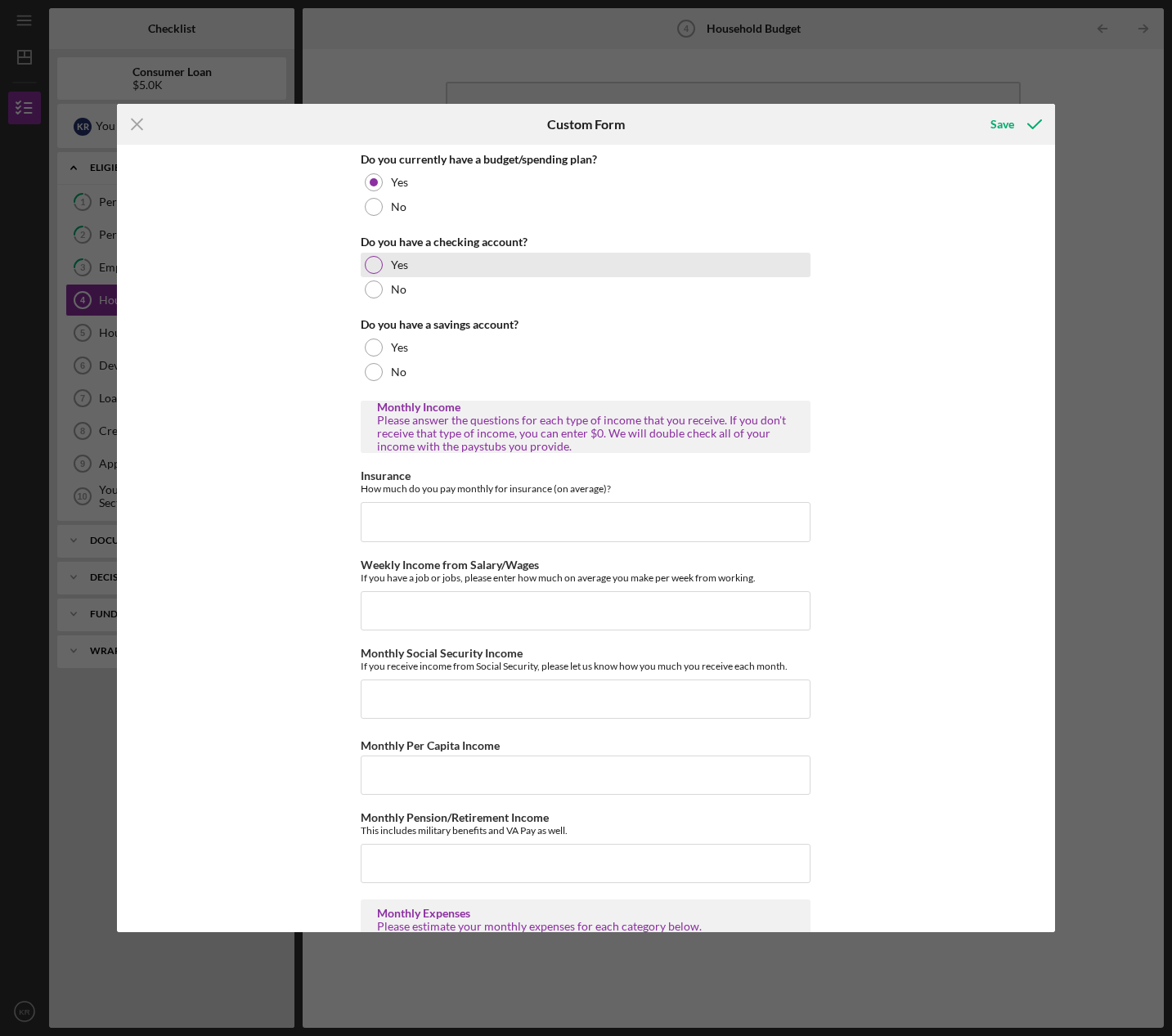
click at [493, 258] on div "Yes" at bounding box center [586, 265] width 450 height 25
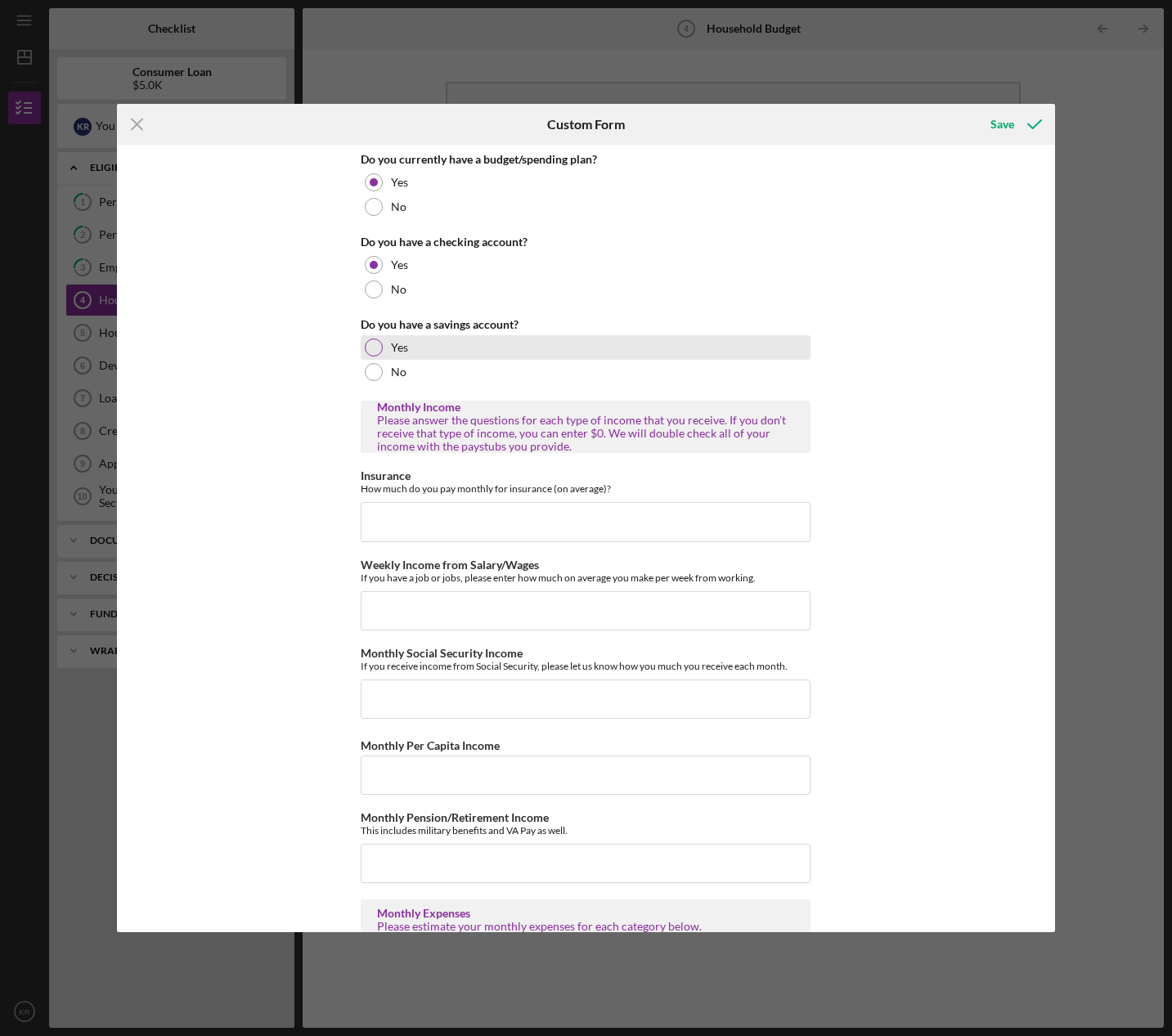
click at [487, 342] on div "Yes" at bounding box center [586, 347] width 450 height 25
